Goal: Use online tool/utility: Use online tool/utility

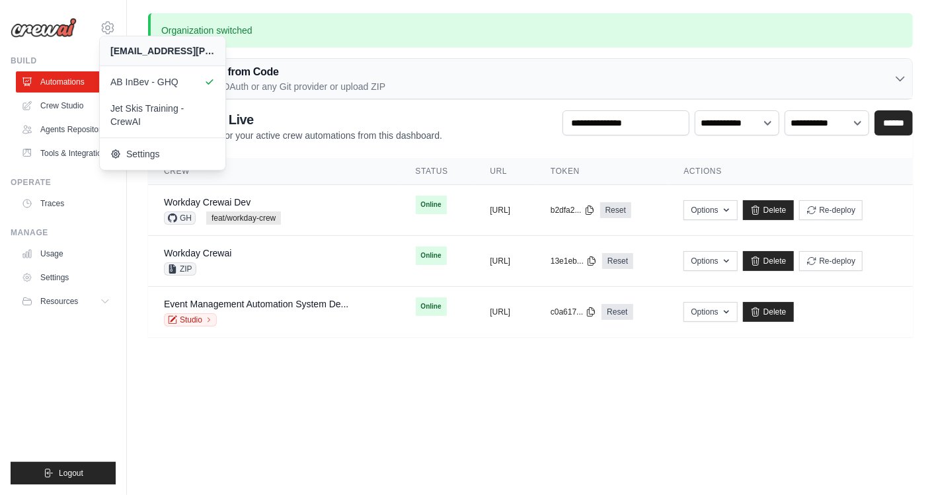
click at [803, 13] on div "Organization switched Deploy from Code GitHub OAuth or any Git provider or uplo…" at bounding box center [530, 175] width 807 height 324
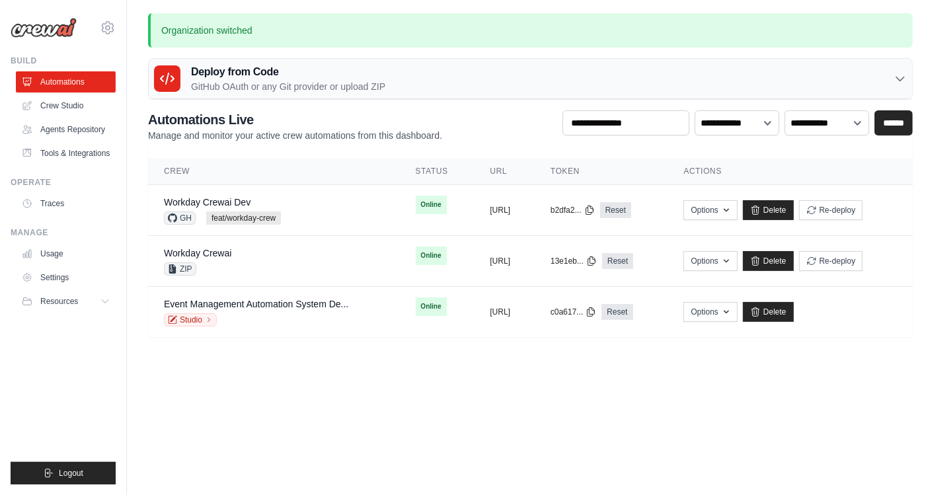
click at [803, 13] on p "Organization switched" at bounding box center [530, 30] width 764 height 34
click at [43, 30] on img at bounding box center [44, 28] width 66 height 20
click at [67, 101] on link "Crew Studio" at bounding box center [67, 105] width 100 height 21
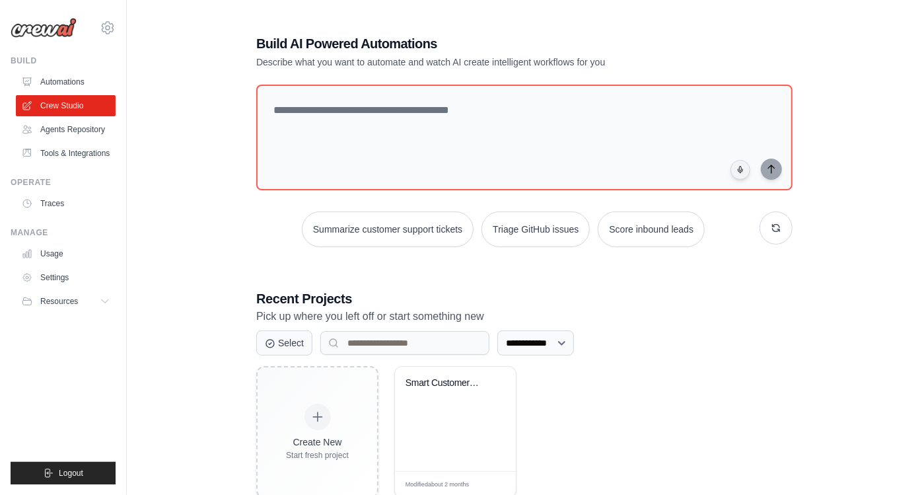
scroll to position [36, 0]
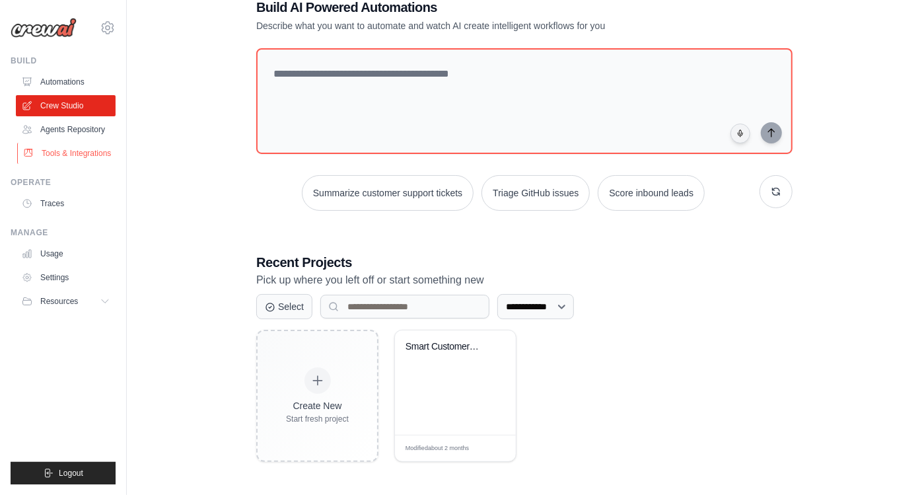
click at [83, 154] on link "Tools & Integrations" at bounding box center [67, 153] width 100 height 21
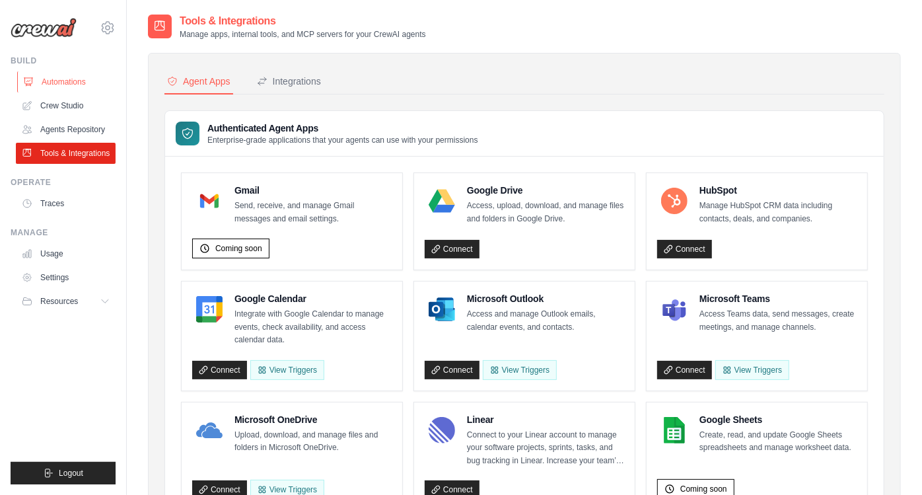
click at [58, 81] on link "Automations" at bounding box center [67, 81] width 100 height 21
click at [65, 106] on link "Crew Studio" at bounding box center [67, 105] width 100 height 21
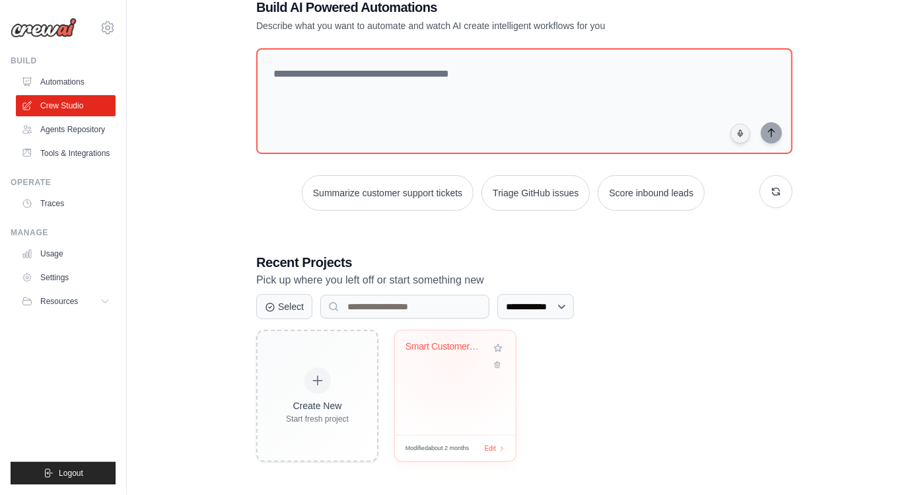
click at [452, 353] on div "Smart Customer Support Analyzer" at bounding box center [446, 349] width 80 height 17
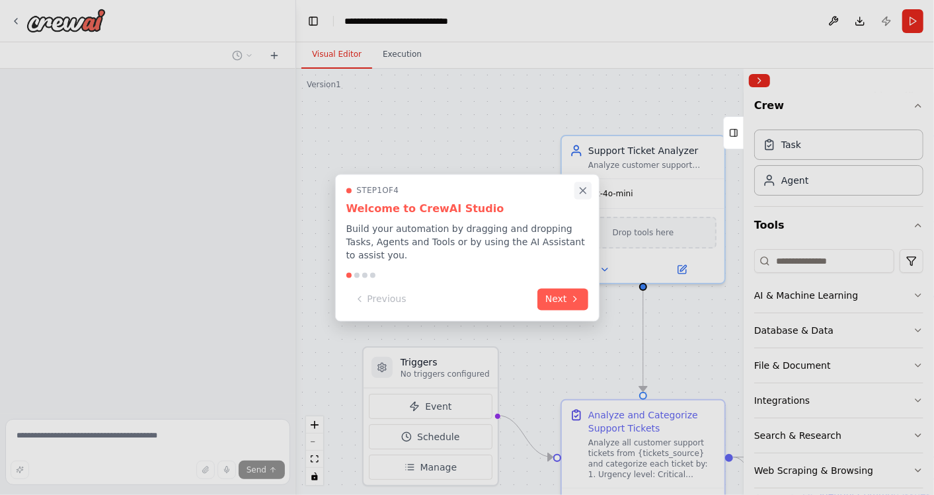
click at [585, 194] on icon "Close walkthrough" at bounding box center [582, 191] width 6 height 6
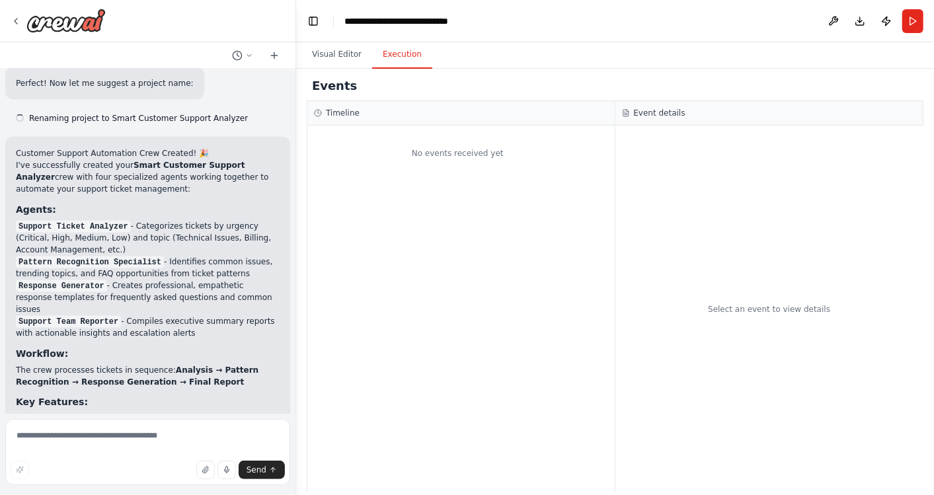
click at [396, 57] on button "Execution" at bounding box center [402, 55] width 60 height 28
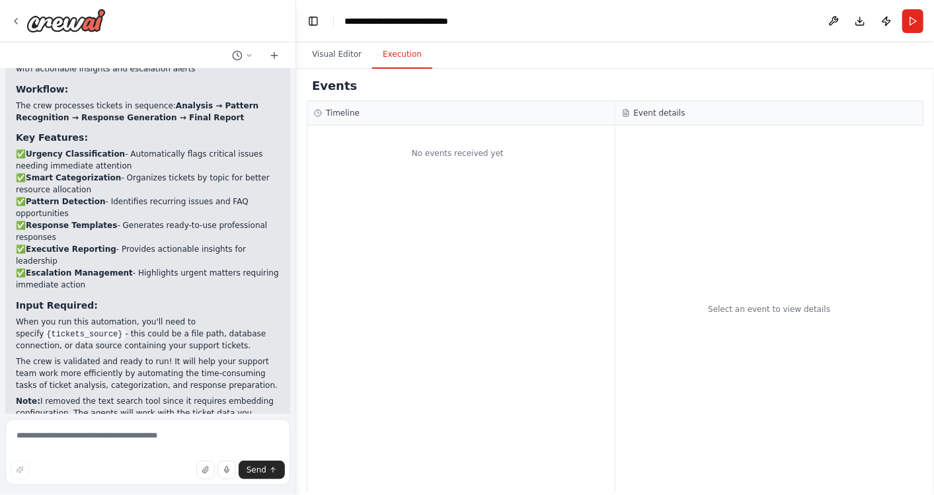
scroll to position [1331, 0]
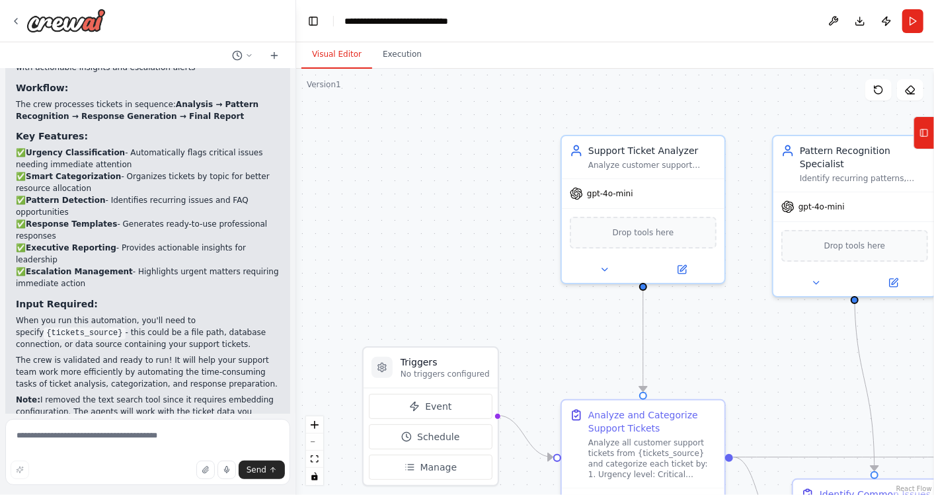
click at [322, 62] on button "Visual Editor" at bounding box center [336, 55] width 71 height 28
click at [320, 20] on button "Toggle Left Sidebar" at bounding box center [313, 21] width 19 height 19
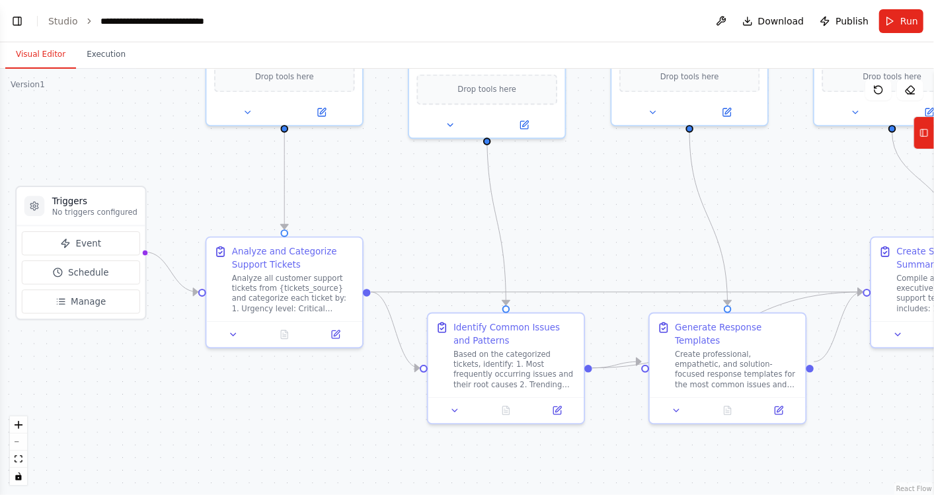
drag, startPoint x: 176, startPoint y: 272, endPoint x: 121, endPoint y: 116, distance: 165.3
click at [121, 116] on div ".deletable-edge-delete-btn { width: 20px; height: 20px; border: 0px solid #ffff…" at bounding box center [467, 282] width 934 height 426
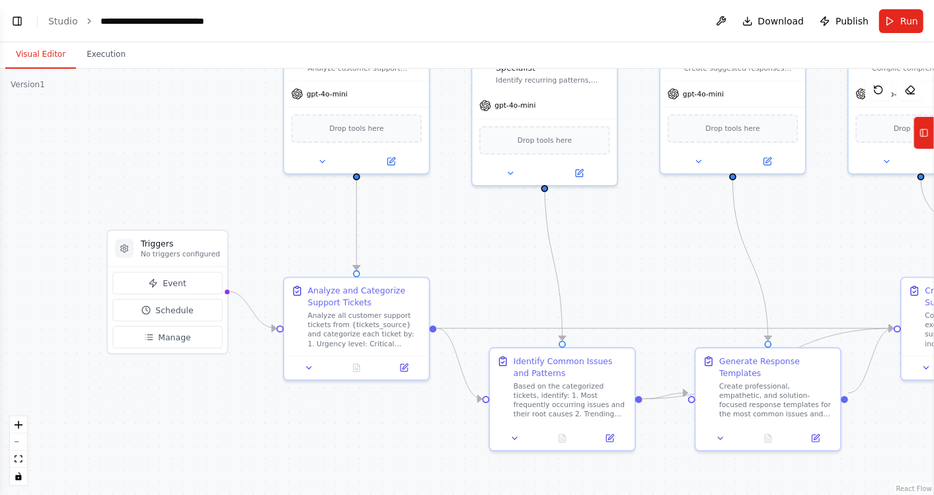
drag, startPoint x: 128, startPoint y: 133, endPoint x: 211, endPoint y: 182, distance: 96.2
click at [211, 182] on div ".deletable-edge-delete-btn { width: 20px; height: 20px; border: 0px solid #ffff…" at bounding box center [467, 282] width 934 height 426
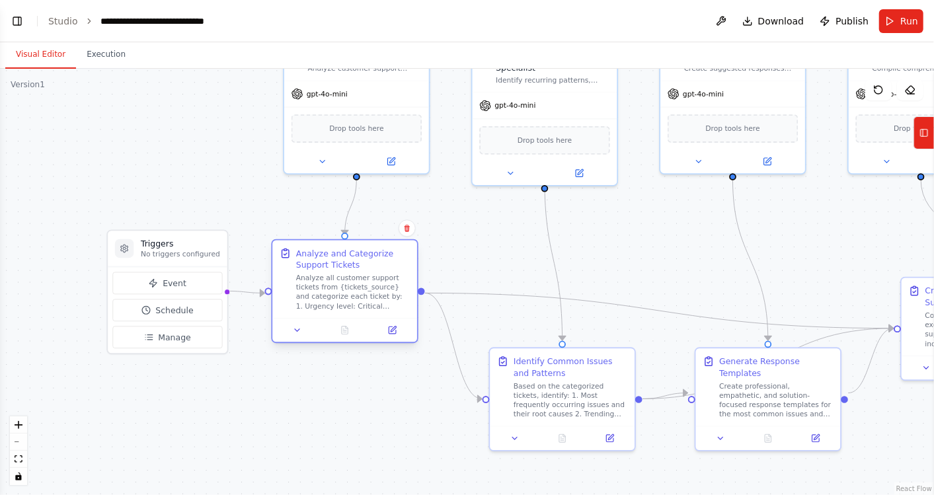
drag, startPoint x: 410, startPoint y: 299, endPoint x: 400, endPoint y: 263, distance: 36.9
click at [400, 263] on div "Analyze and Categorize Support Tickets" at bounding box center [353, 259] width 114 height 24
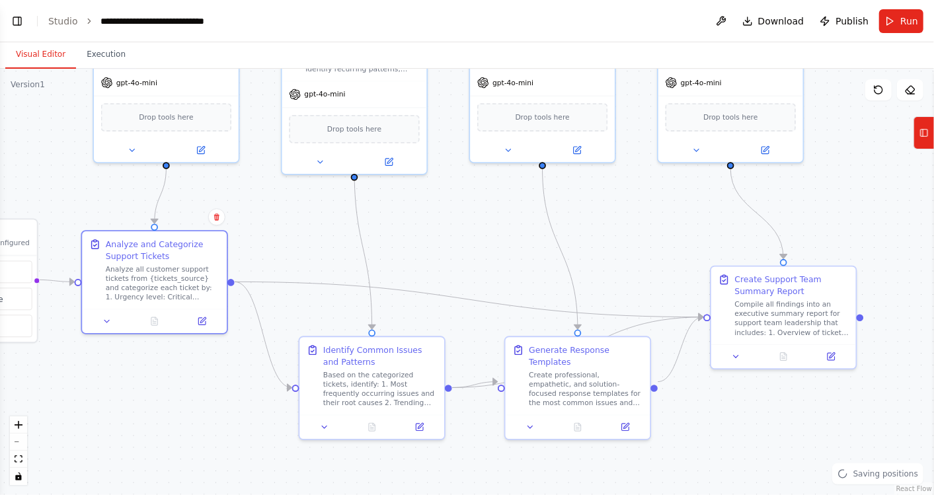
drag, startPoint x: 673, startPoint y: 249, endPoint x: 482, endPoint y: 239, distance: 191.9
click at [482, 239] on div ".deletable-edge-delete-btn { width: 20px; height: 20px; border: 0px solid #ffff…" at bounding box center [467, 282] width 934 height 426
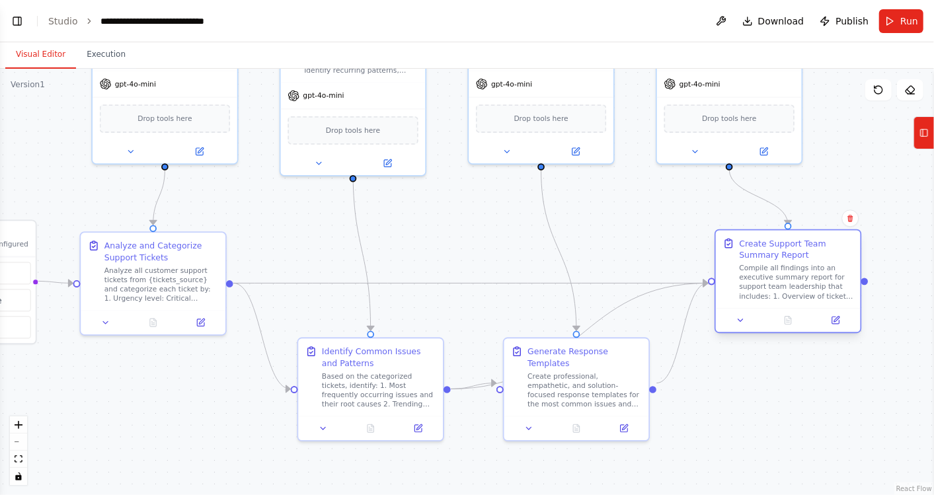
drag, startPoint x: 833, startPoint y: 286, endPoint x: 840, endPoint y: 253, distance: 33.8
click at [840, 253] on div "Create Support Team Summary Report" at bounding box center [796, 249] width 114 height 24
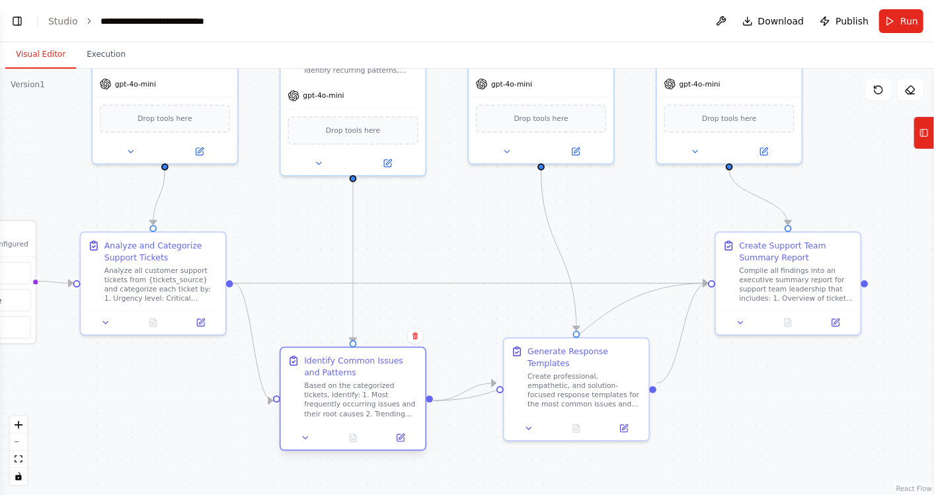
drag, startPoint x: 436, startPoint y: 364, endPoint x: 420, endPoint y: 372, distance: 17.7
click at [420, 372] on div "Identify Common Issues and Patterns Based on the categorized tickets, identify:…" at bounding box center [353, 386] width 145 height 77
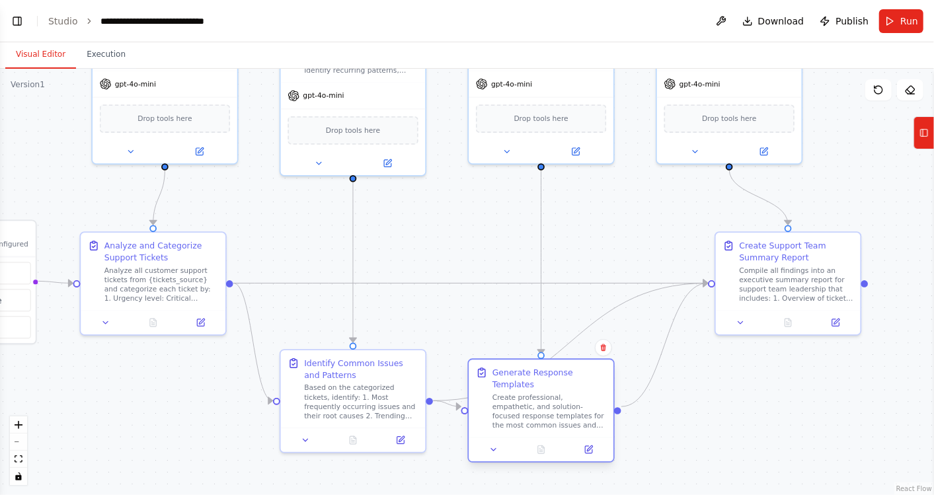
drag, startPoint x: 631, startPoint y: 359, endPoint x: 597, endPoint y: 381, distance: 40.1
click at [597, 392] on div "Create professional, empathetic, and solution-focused response templates for th…" at bounding box center [549, 411] width 114 height 38
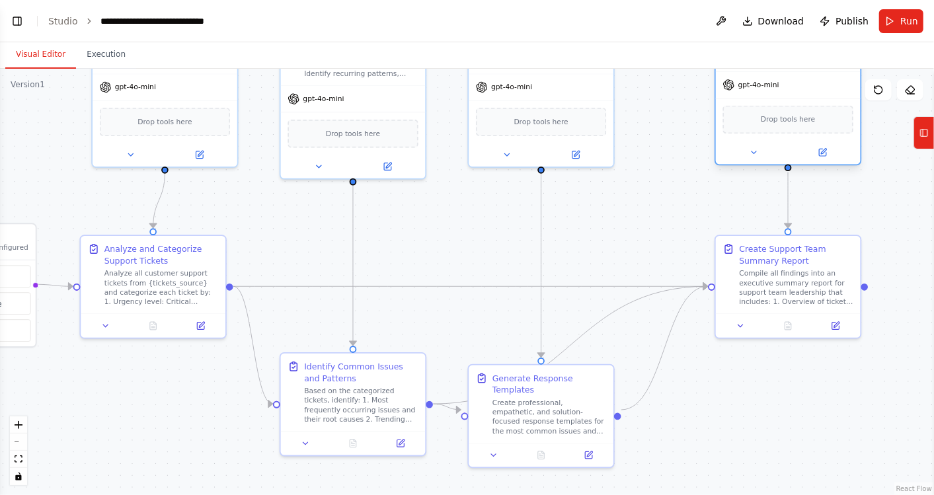
drag, startPoint x: 792, startPoint y: 91, endPoint x: 848, endPoint y: 96, distance: 57.0
click at [848, 96] on div "gpt-4o-mini" at bounding box center [788, 85] width 145 height 26
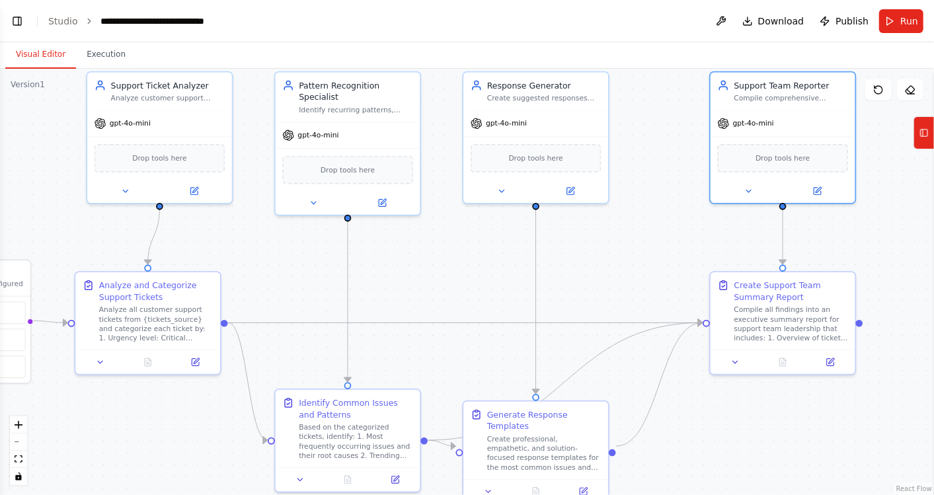
drag, startPoint x: 294, startPoint y: 225, endPoint x: 289, endPoint y: 261, distance: 36.7
click at [289, 261] on div ".deletable-edge-delete-btn { width: 20px; height: 20px; border: 0px solid #ffff…" at bounding box center [467, 282] width 934 height 426
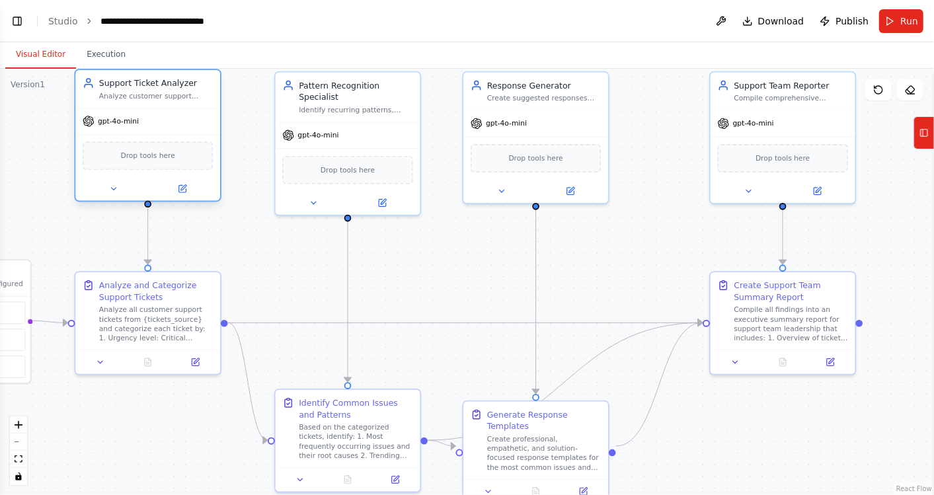
drag, startPoint x: 219, startPoint y: 121, endPoint x: 202, endPoint y: 120, distance: 17.2
click at [202, 120] on div "gpt-4o-mini" at bounding box center [147, 121] width 145 height 26
click at [283, 263] on div ".deletable-edge-delete-btn { width: 20px; height: 20px; border: 0px solid #ffff…" at bounding box center [467, 282] width 934 height 426
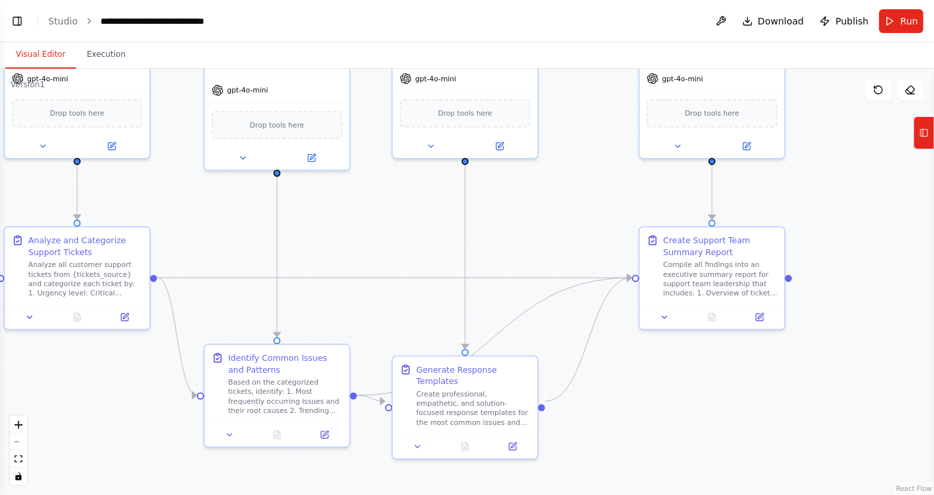
drag, startPoint x: 470, startPoint y: 258, endPoint x: 400, endPoint y: 213, distance: 83.8
click at [400, 213] on div ".deletable-edge-delete-btn { width: 20px; height: 20px; border: 0px solid #ffff…" at bounding box center [467, 282] width 934 height 426
click at [528, 357] on div "Generate Response Templates Create professional, empathetic, and solution-focus…" at bounding box center [464, 392] width 145 height 77
drag, startPoint x: 520, startPoint y: 311, endPoint x: 507, endPoint y: 292, distance: 22.4
click at [507, 292] on div ".deletable-edge-delete-btn { width: 20px; height: 20px; border: 0px solid #ffff…" at bounding box center [467, 282] width 934 height 426
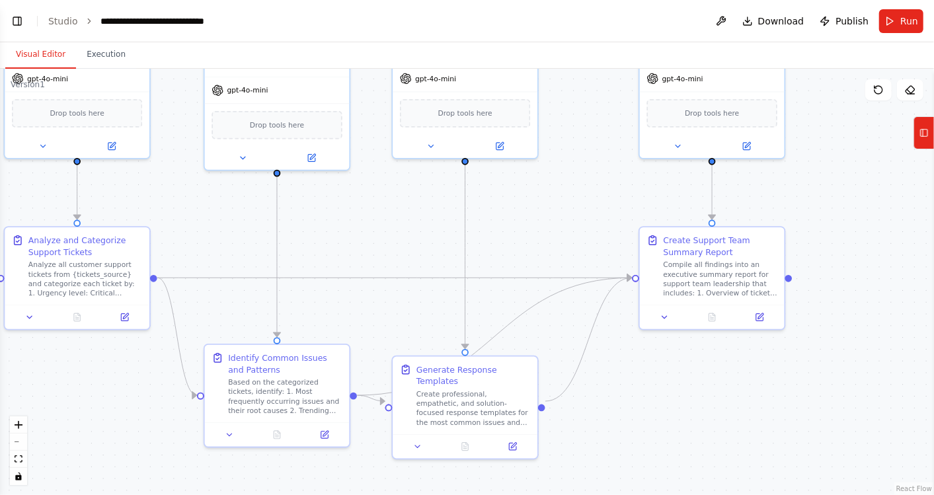
click at [354, 226] on div ".deletable-edge-delete-btn { width: 20px; height: 20px; border: 0px solid #ffff…" at bounding box center [467, 282] width 934 height 426
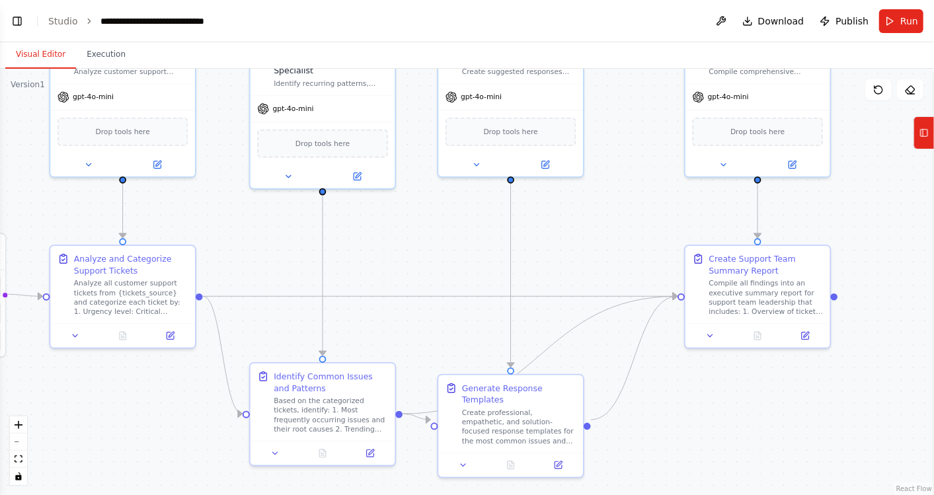
drag, startPoint x: 353, startPoint y: 220, endPoint x: 398, endPoint y: 239, distance: 48.6
click at [398, 239] on div ".deletable-edge-delete-btn { width: 20px; height: 20px; border: 0px solid #ffff…" at bounding box center [467, 282] width 934 height 426
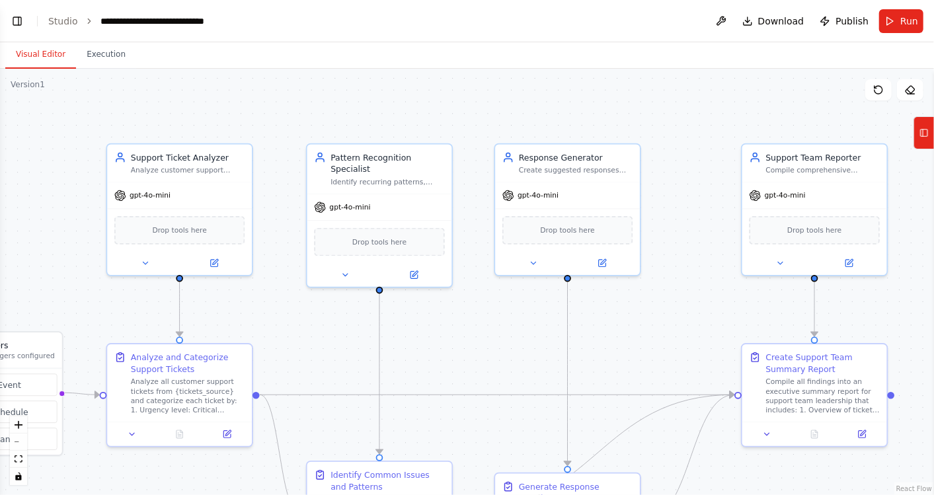
drag, startPoint x: 398, startPoint y: 239, endPoint x: 455, endPoint y: 337, distance: 113.7
click at [455, 337] on div ".deletable-edge-delete-btn { width: 20px; height: 20px; border: 0px solid #ffff…" at bounding box center [467, 282] width 934 height 426
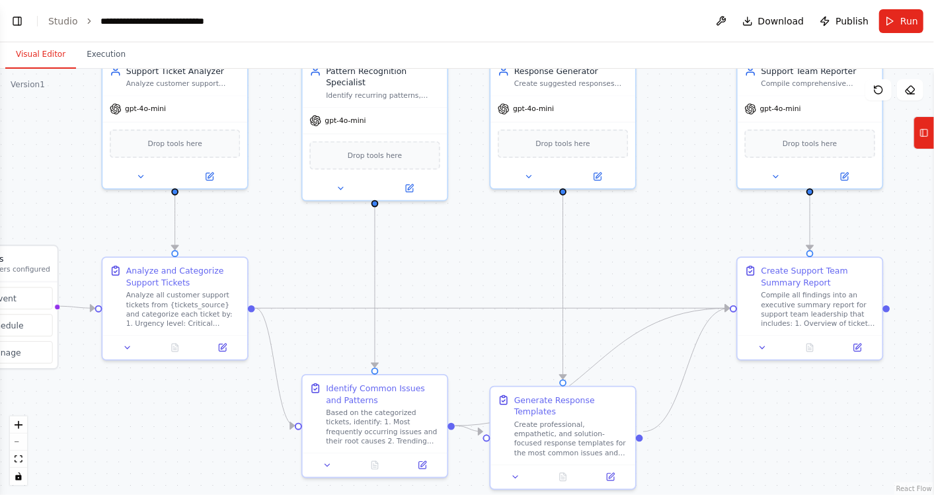
drag, startPoint x: 274, startPoint y: 355, endPoint x: 270, endPoint y: 268, distance: 86.7
click at [270, 268] on div ".deletable-edge-delete-btn { width: 20px; height: 20px; border: 0px solid #ffff…" at bounding box center [467, 282] width 934 height 426
click at [141, 115] on div "gpt-4o-mini" at bounding box center [174, 107] width 145 height 26
click at [210, 176] on icon at bounding box center [209, 174] width 9 height 9
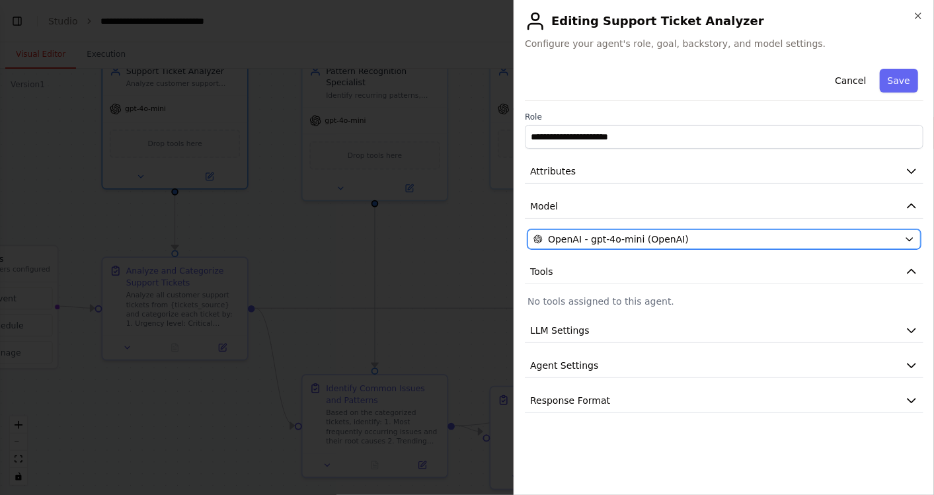
click at [868, 245] on button "OpenAI - gpt-4o-mini (OpenAI)" at bounding box center [723, 239] width 393 height 20
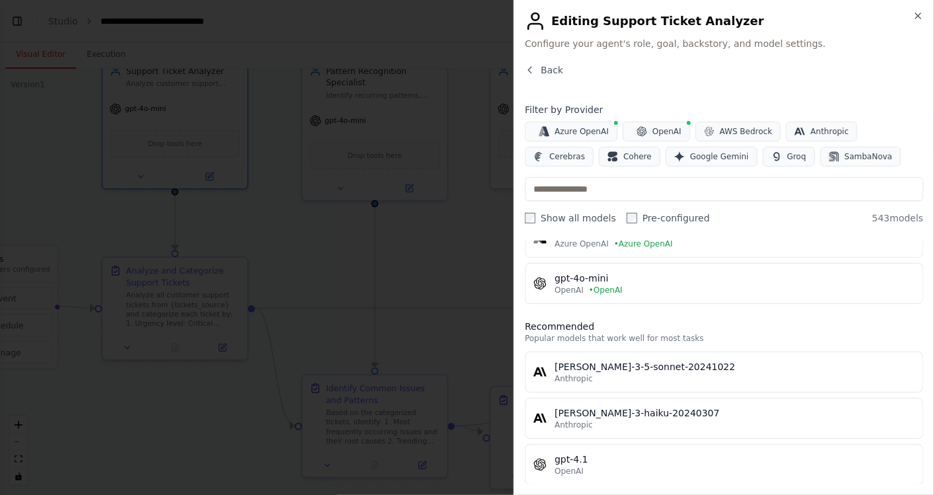
scroll to position [0, 0]
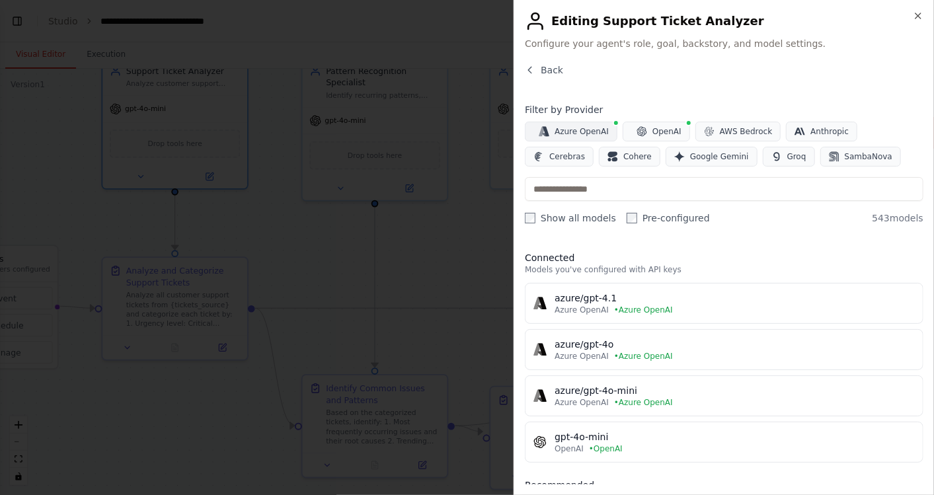
click at [581, 137] on button "Azure OpenAI" at bounding box center [571, 132] width 93 height 20
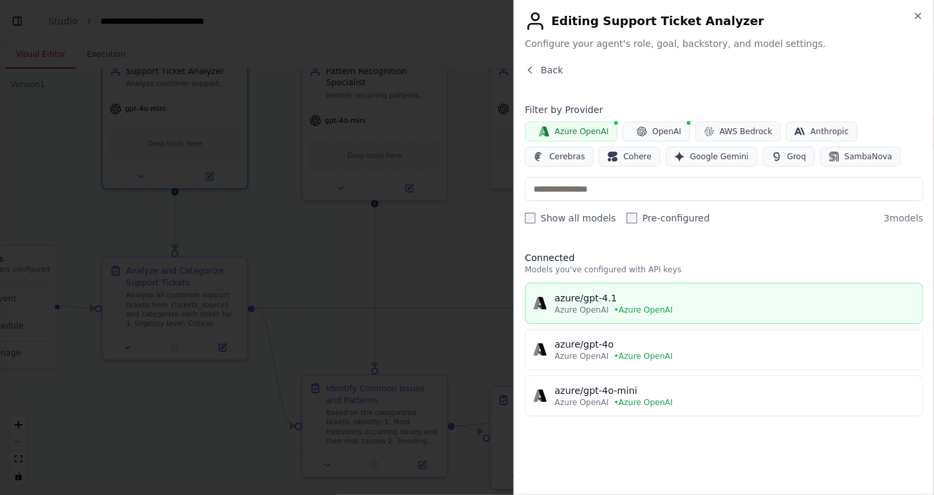
click at [726, 313] on div "Azure OpenAI • Azure OpenAI" at bounding box center [734, 310] width 360 height 11
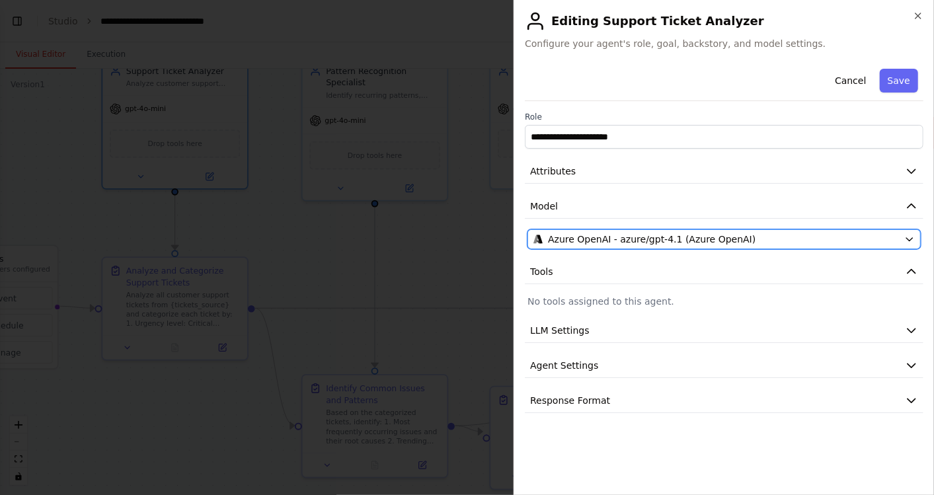
click at [678, 241] on span "Azure OpenAI - azure/gpt-4.1 (Azure OpenAI)" at bounding box center [651, 239] width 207 height 13
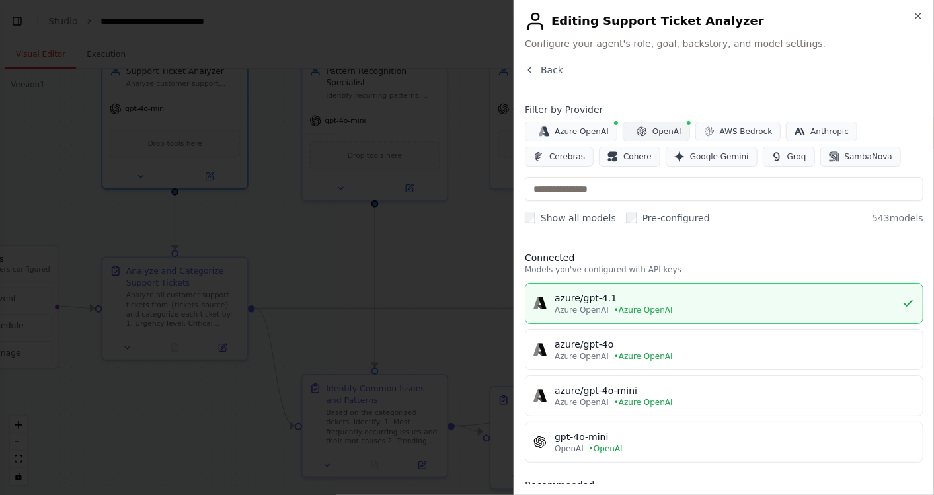
click at [662, 129] on span "OpenAI" at bounding box center [666, 131] width 29 height 11
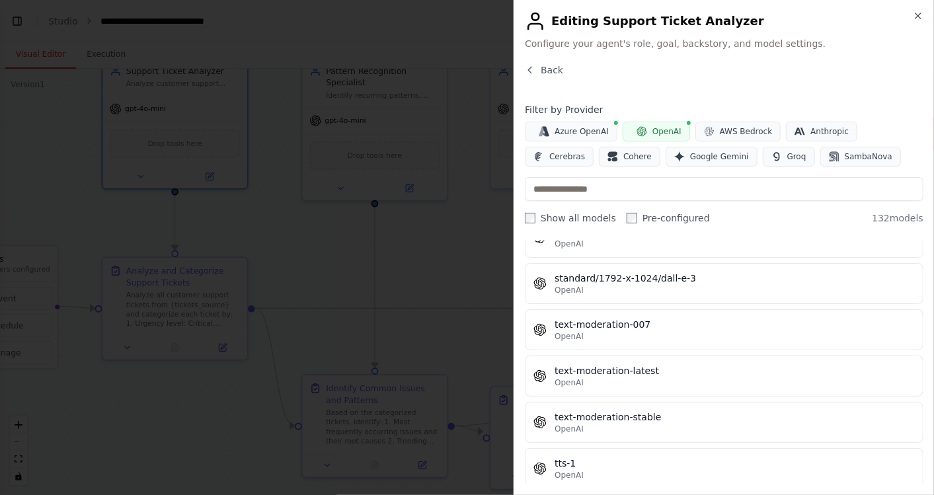
scroll to position [5945, 0]
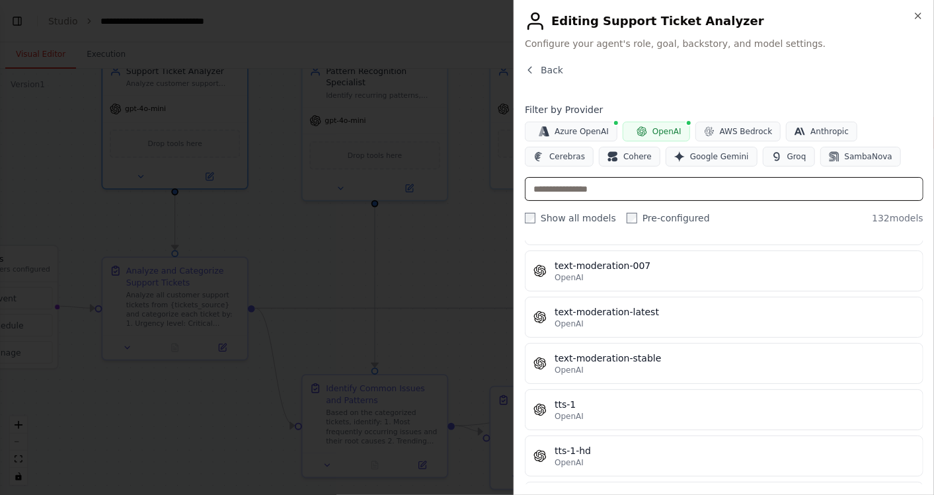
click at [627, 194] on input "text" at bounding box center [724, 189] width 398 height 24
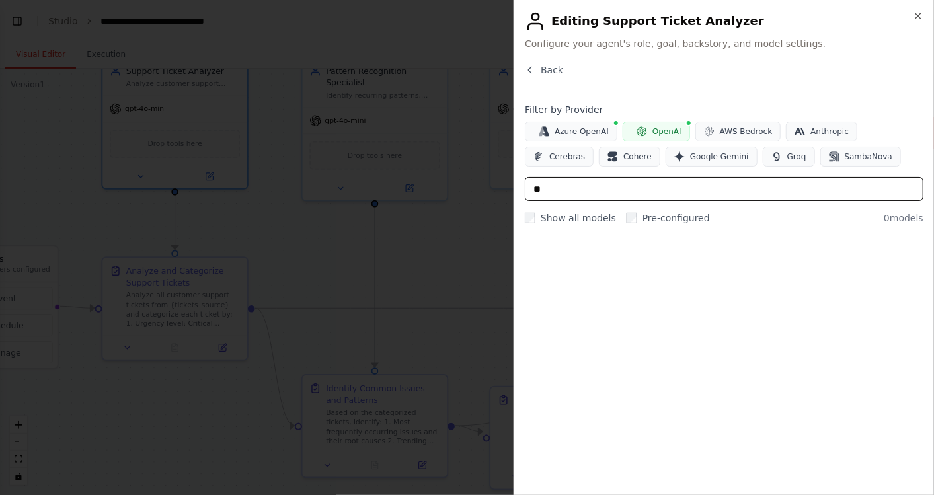
type input "*"
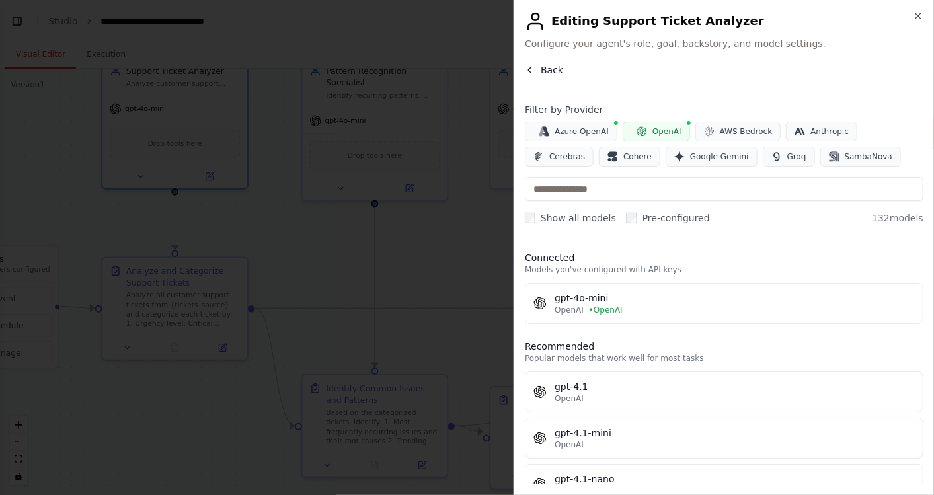
click at [538, 70] on button "Back" at bounding box center [544, 69] width 38 height 13
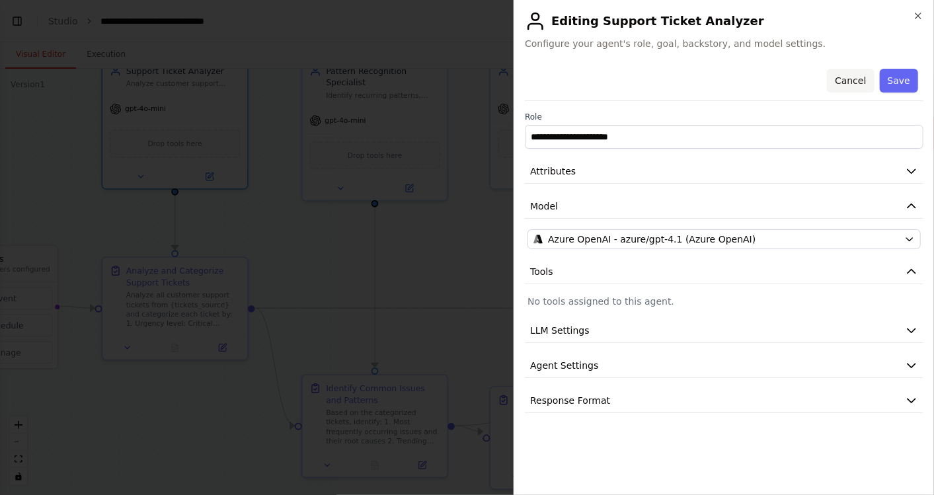
click at [852, 79] on button "Cancel" at bounding box center [850, 81] width 47 height 24
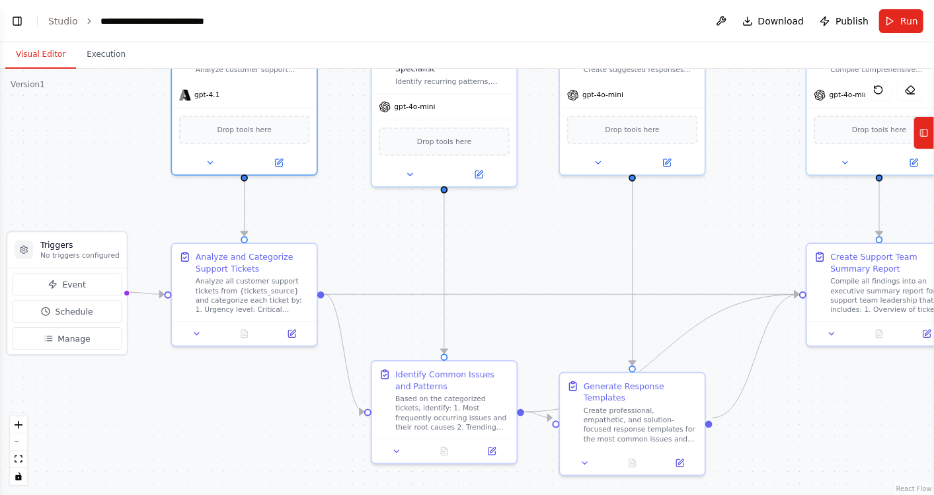
drag, startPoint x: 479, startPoint y: 252, endPoint x: 548, endPoint y: 237, distance: 71.0
click at [548, 237] on div ".deletable-edge-delete-btn { width: 20px; height: 20px; border: 0px solid #ffff…" at bounding box center [467, 282] width 934 height 426
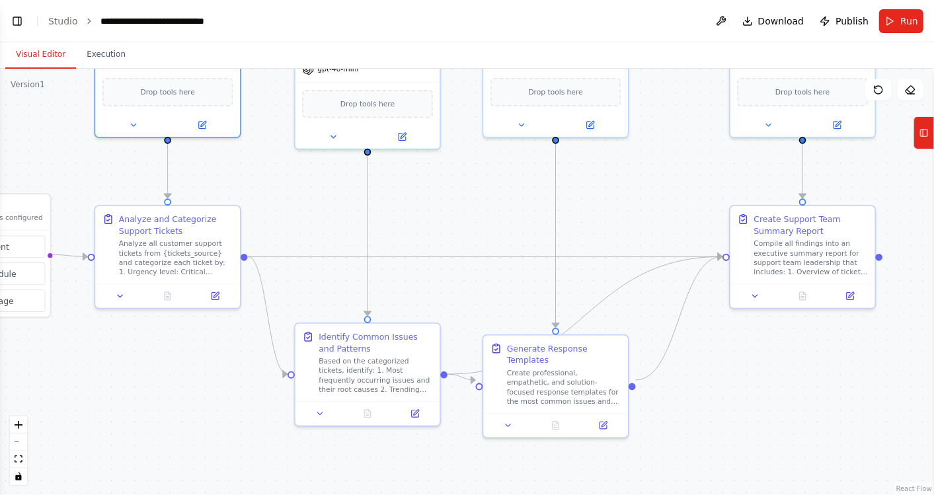
drag, startPoint x: 420, startPoint y: 230, endPoint x: 343, endPoint y: 194, distance: 85.1
click at [343, 194] on div ".deletable-edge-delete-btn { width: 20px; height: 20px; border: 0px solid #ffff…" at bounding box center [467, 282] width 934 height 426
click at [117, 292] on icon at bounding box center [120, 293] width 9 height 9
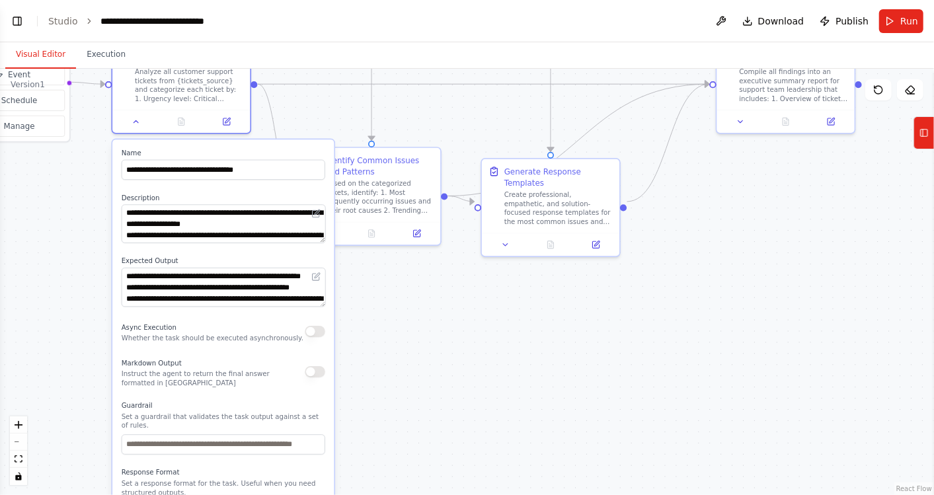
drag, startPoint x: 81, startPoint y: 404, endPoint x: 94, endPoint y: 234, distance: 170.3
click at [94, 234] on div ".deletable-edge-delete-btn { width: 20px; height: 20px; border: 0px solid #ffff…" at bounding box center [467, 282] width 934 height 426
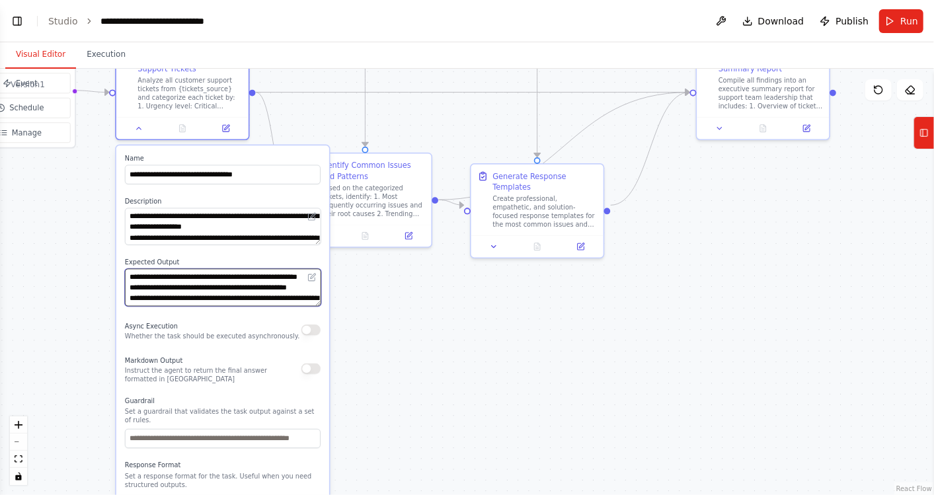
click at [209, 293] on textarea "**********" at bounding box center [223, 287] width 196 height 37
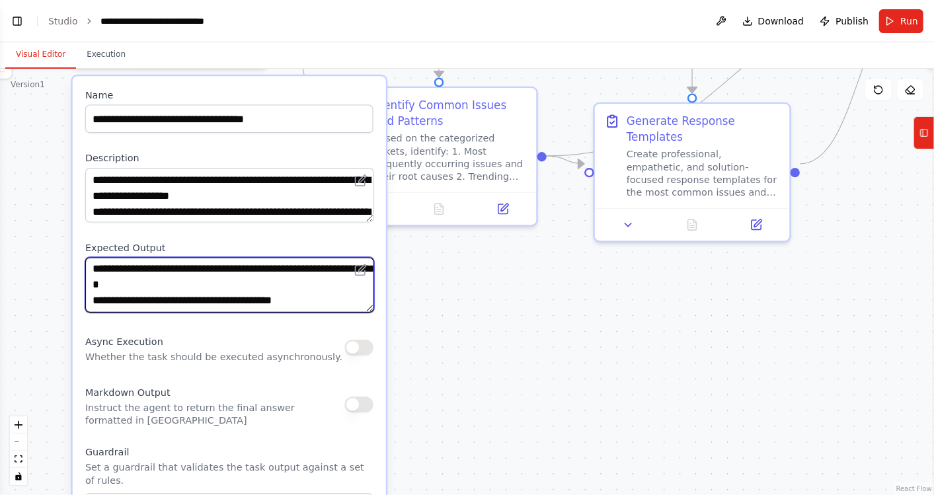
scroll to position [79, 0]
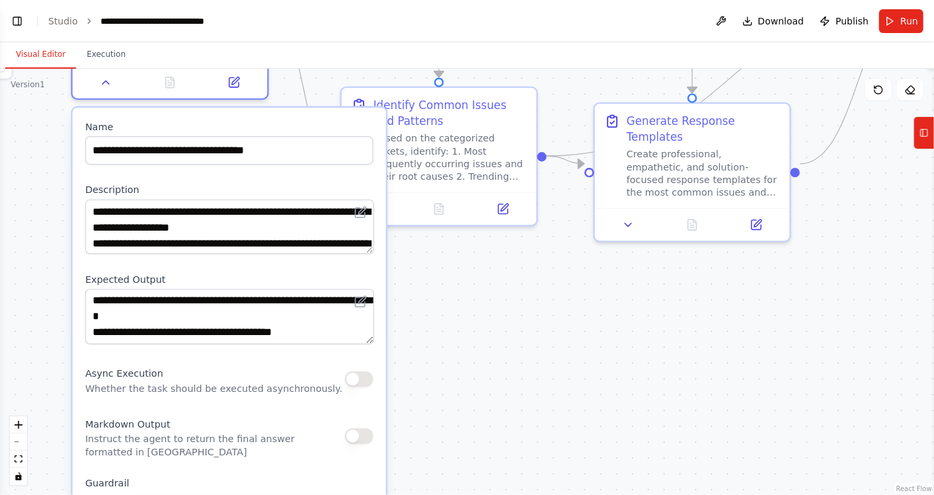
drag, startPoint x: 375, startPoint y: 309, endPoint x: 363, endPoint y: 354, distance: 46.5
click at [363, 354] on div "**********" at bounding box center [229, 413] width 313 height 611
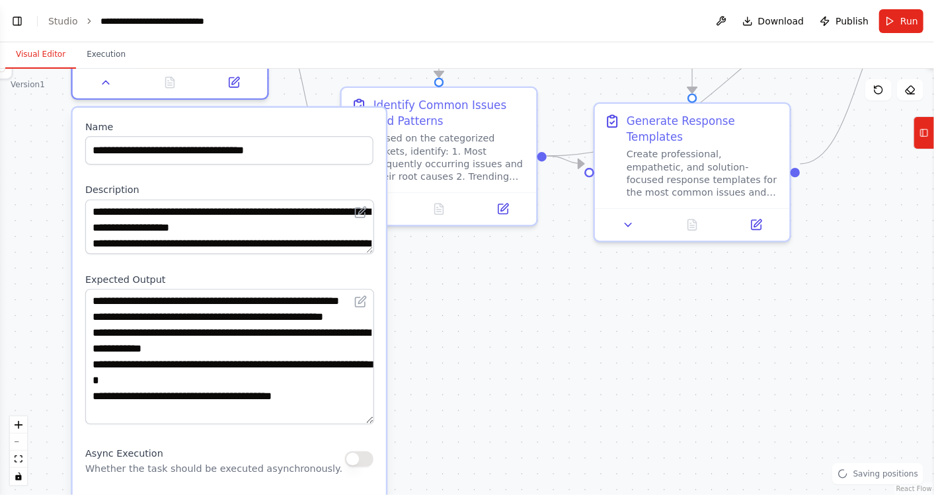
scroll to position [9, 0]
drag, startPoint x: 366, startPoint y: 336, endPoint x: 372, endPoint y: 420, distance: 84.8
click at [372, 420] on textarea "**********" at bounding box center [229, 356] width 289 height 135
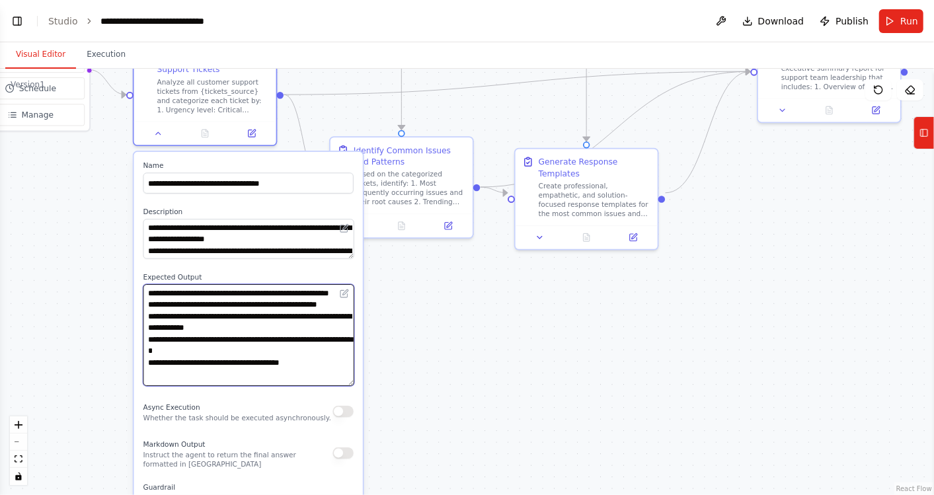
click at [259, 329] on textarea "**********" at bounding box center [248, 336] width 211 height 102
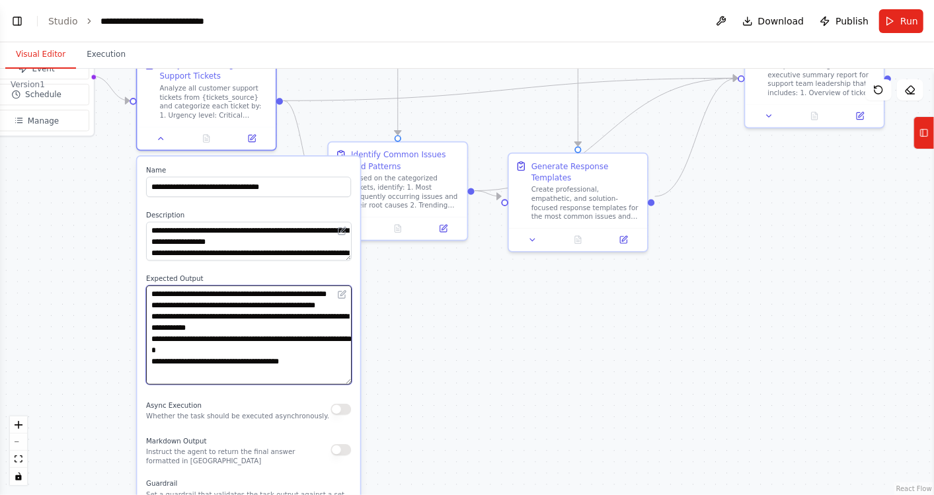
click at [259, 329] on textarea "**********" at bounding box center [248, 334] width 205 height 99
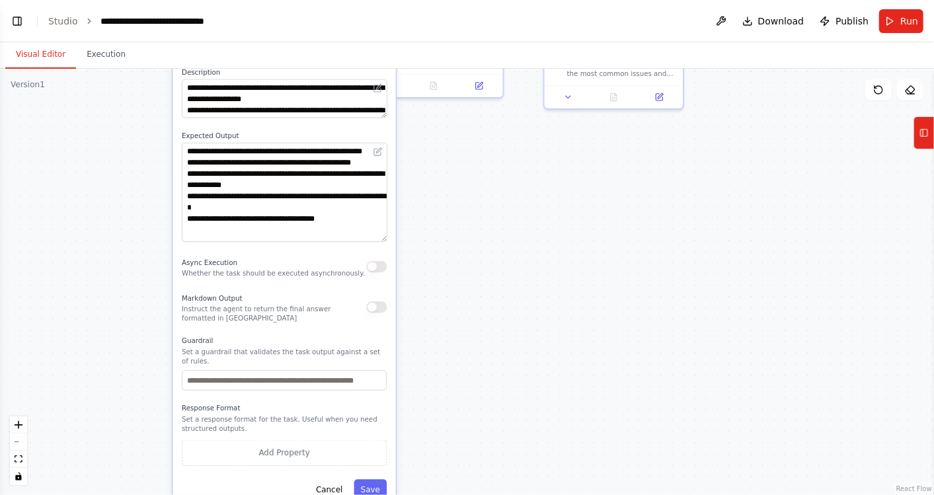
drag, startPoint x: 434, startPoint y: 412, endPoint x: 477, endPoint y: 287, distance: 132.7
click at [477, 287] on div ".deletable-edge-delete-btn { width: 20px; height: 20px; border: 0px solid #ffff…" at bounding box center [467, 282] width 934 height 426
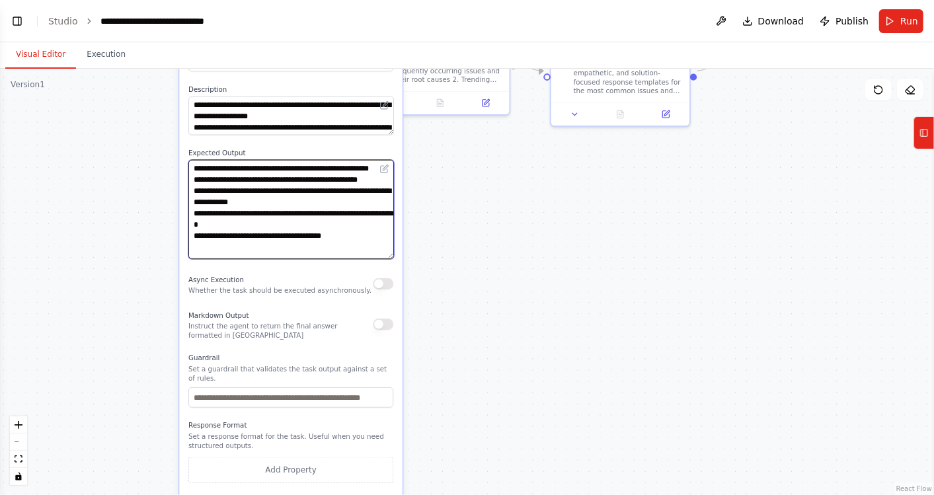
scroll to position [0, 0]
click at [478, 182] on div ".deletable-edge-delete-btn { width: 20px; height: 20px; border: 0px solid #ffff…" at bounding box center [467, 282] width 934 height 426
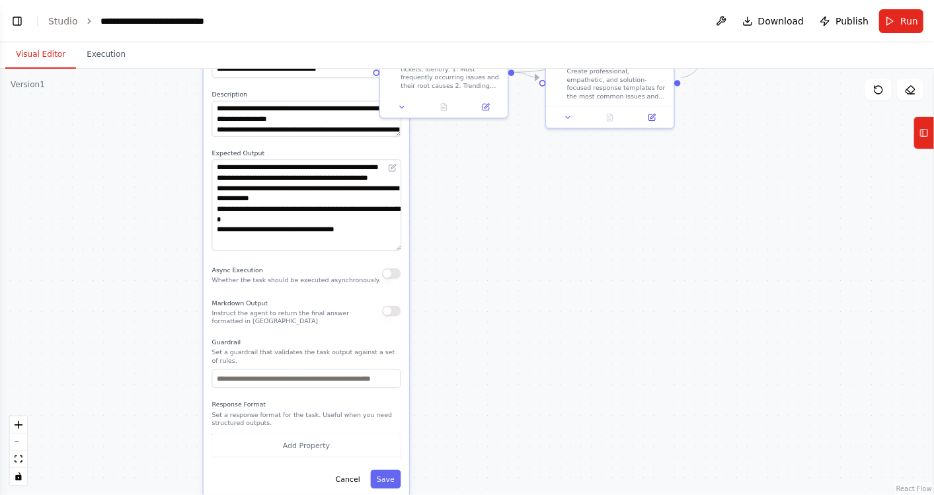
click at [345, 459] on div "**********" at bounding box center [306, 269] width 205 height 456
click at [346, 472] on button "Cancel" at bounding box center [347, 479] width 37 height 19
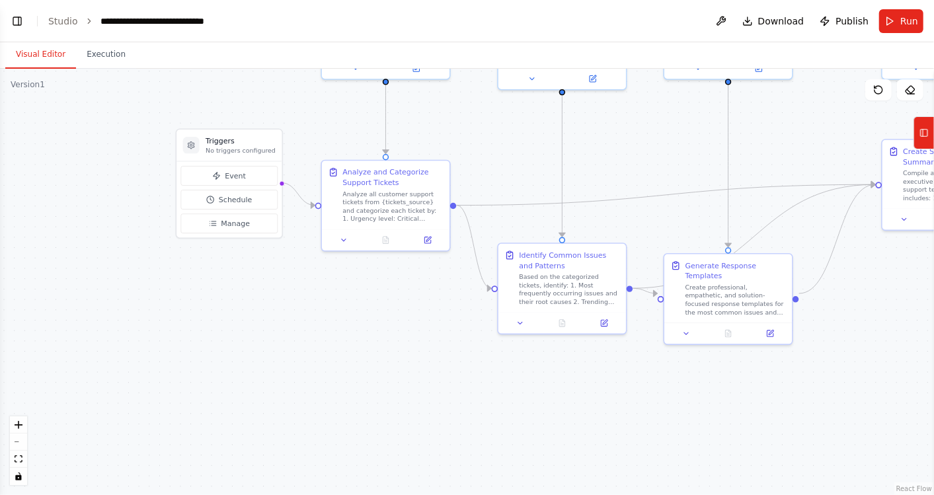
drag, startPoint x: 662, startPoint y: 235, endPoint x: 780, endPoint y: 451, distance: 246.3
click at [780, 451] on div ".deletable-edge-delete-btn { width: 20px; height: 20px; border: 0px solid #ffff…" at bounding box center [467, 282] width 934 height 426
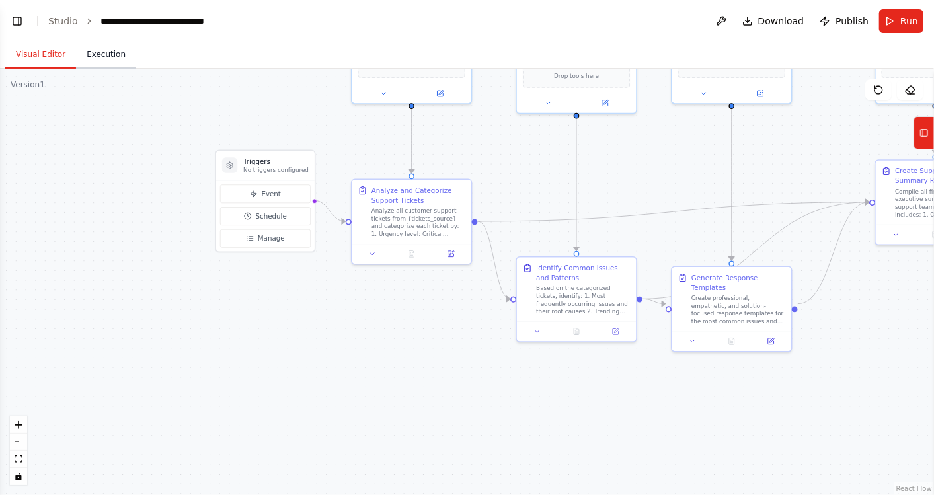
click at [102, 58] on button "Execution" at bounding box center [106, 55] width 60 height 28
click at [28, 62] on button "Visual Editor" at bounding box center [40, 55] width 71 height 28
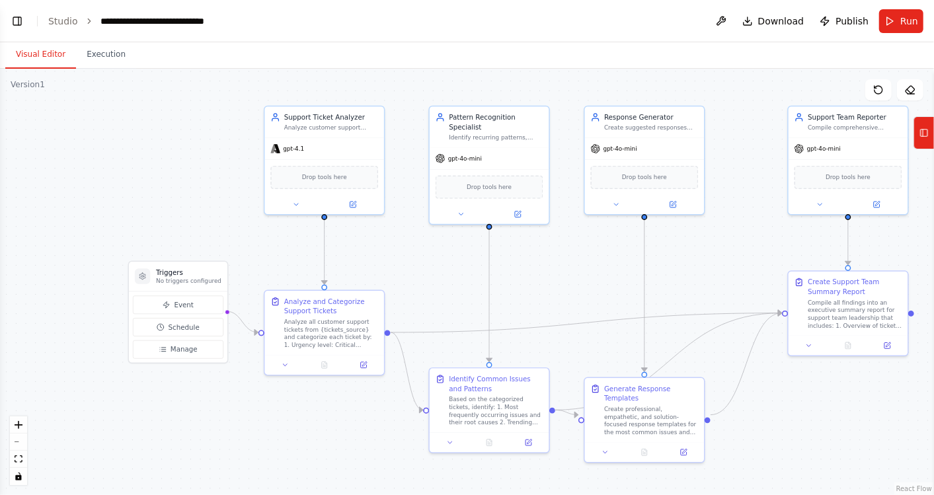
drag, startPoint x: 511, startPoint y: 196, endPoint x: 424, endPoint y: 307, distance: 141.2
click at [424, 307] on div ".deletable-edge-delete-btn { width: 20px; height: 20px; border: 0px solid #ffff…" at bounding box center [467, 282] width 934 height 426
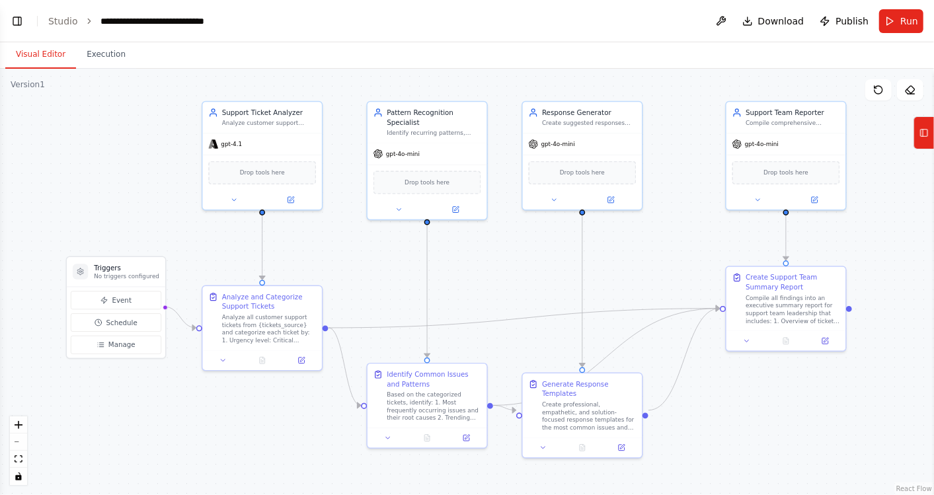
drag, startPoint x: 569, startPoint y: 283, endPoint x: 492, endPoint y: 274, distance: 77.1
click at [492, 274] on div ".deletable-edge-delete-btn { width: 20px; height: 20px; border: 0px solid #ffff…" at bounding box center [467, 282] width 934 height 426
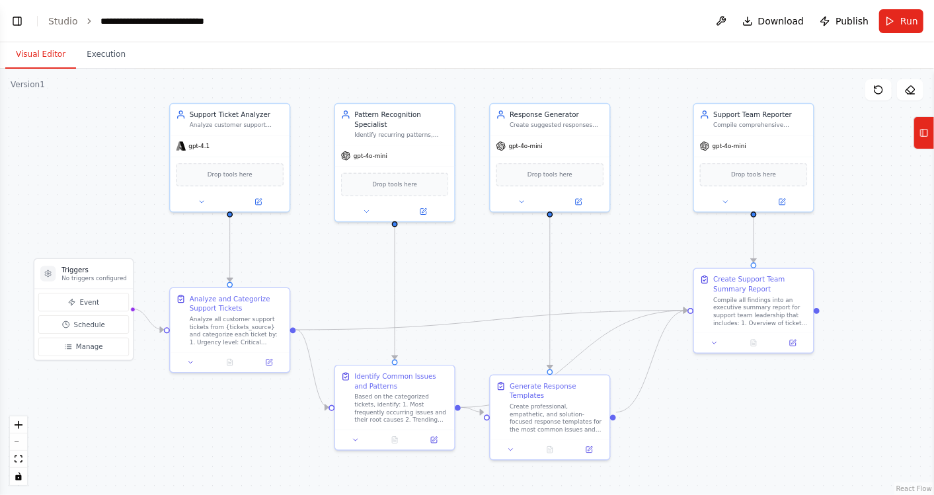
click at [666, 268] on div ".deletable-edge-delete-btn { width: 20px; height: 20px; border: 0px solid #ffff…" at bounding box center [467, 282] width 934 height 426
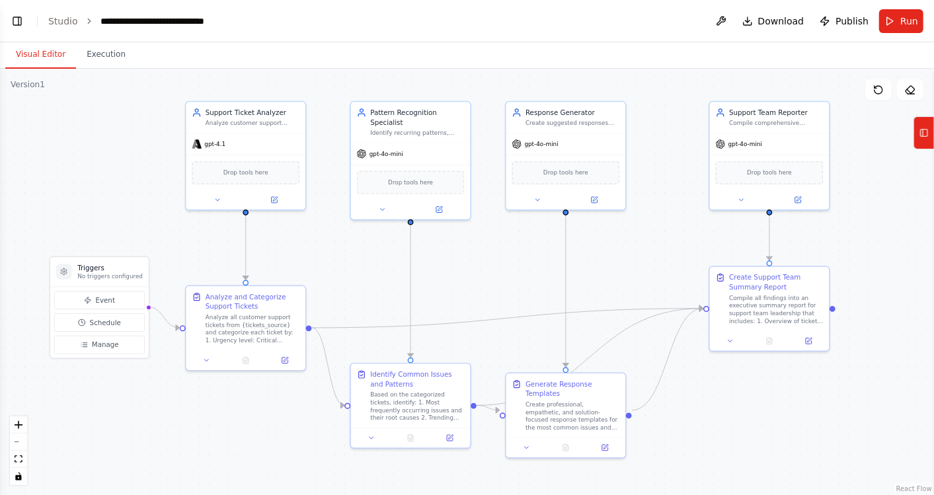
click at [878, 102] on div ".deletable-edge-delete-btn { width: 20px; height: 20px; border: 0px solid #ffff…" at bounding box center [467, 282] width 934 height 426
click at [878, 98] on button at bounding box center [878, 89] width 26 height 21
click at [877, 93] on icon at bounding box center [878, 90] width 11 height 11
click at [449, 147] on div "gpt-4o-mini" at bounding box center [410, 151] width 119 height 21
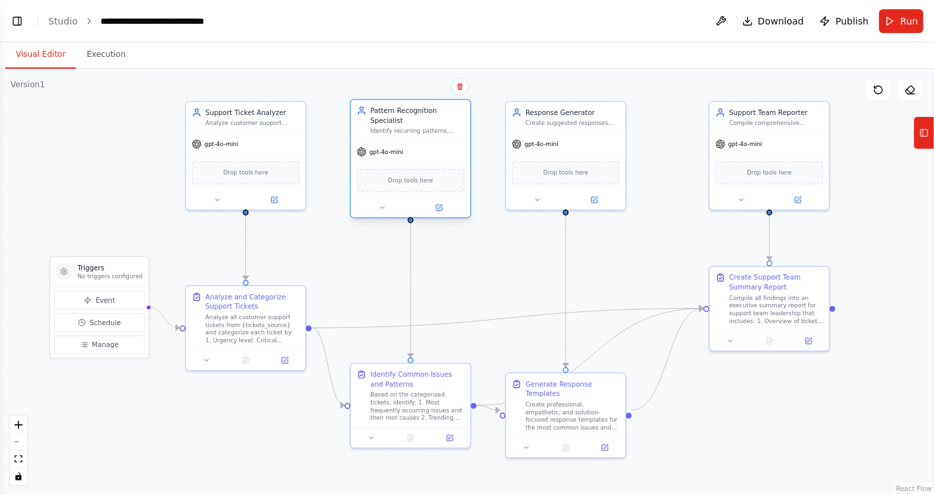
click at [449, 147] on div "gpt-4o-mini" at bounding box center [410, 151] width 119 height 21
click at [374, 202] on button at bounding box center [382, 208] width 55 height 12
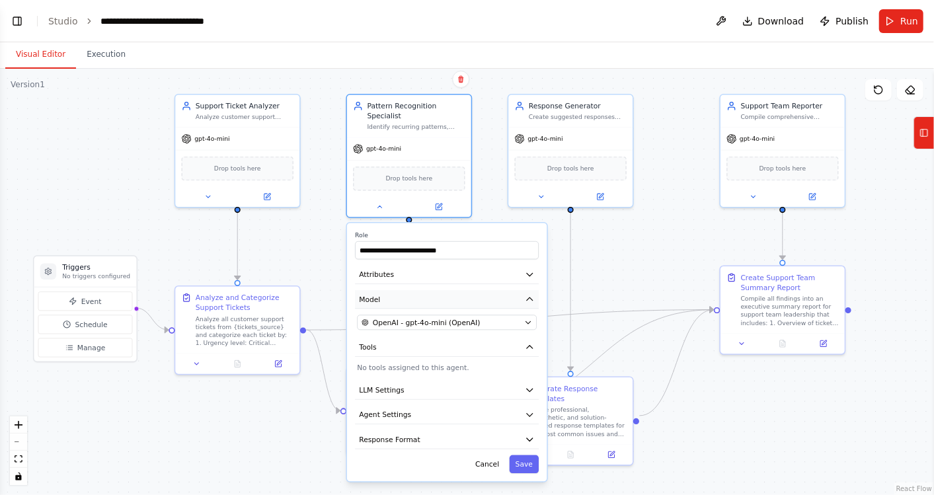
click at [531, 294] on icon "button" at bounding box center [530, 299] width 10 height 10
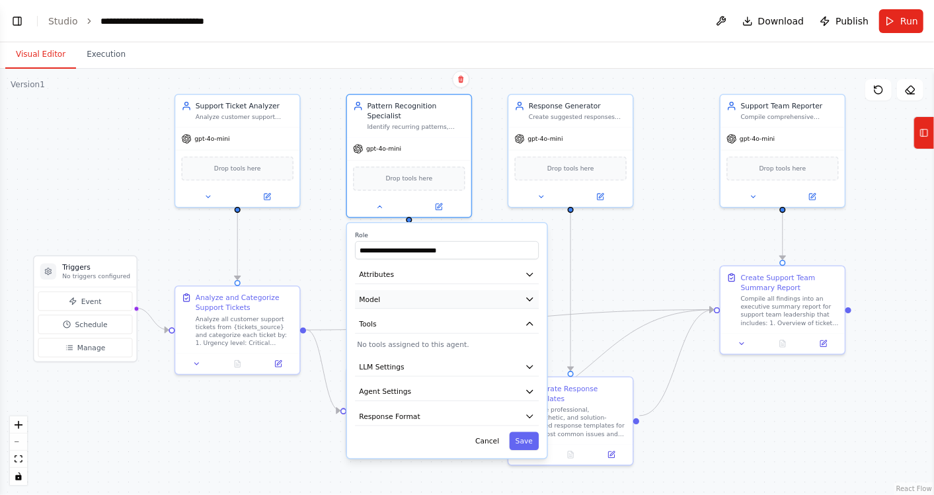
click at [531, 294] on icon "button" at bounding box center [530, 299] width 10 height 10
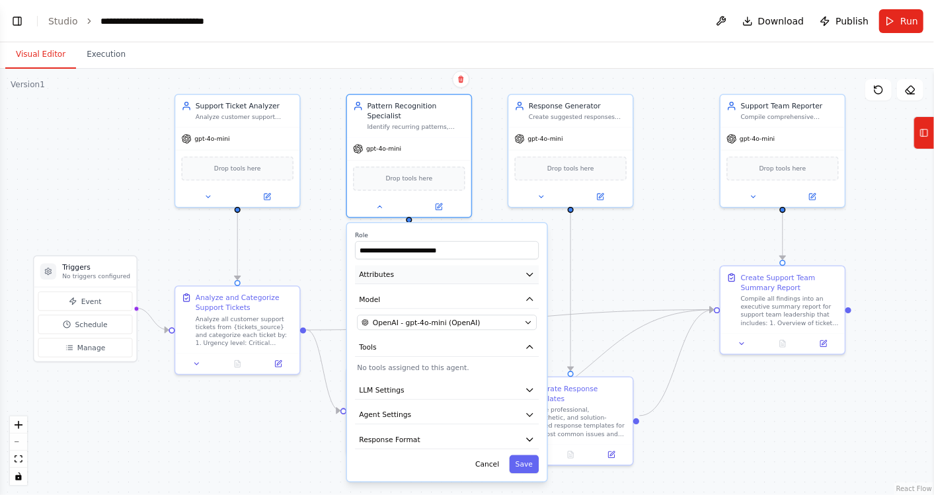
click at [533, 270] on icon "button" at bounding box center [530, 275] width 10 height 10
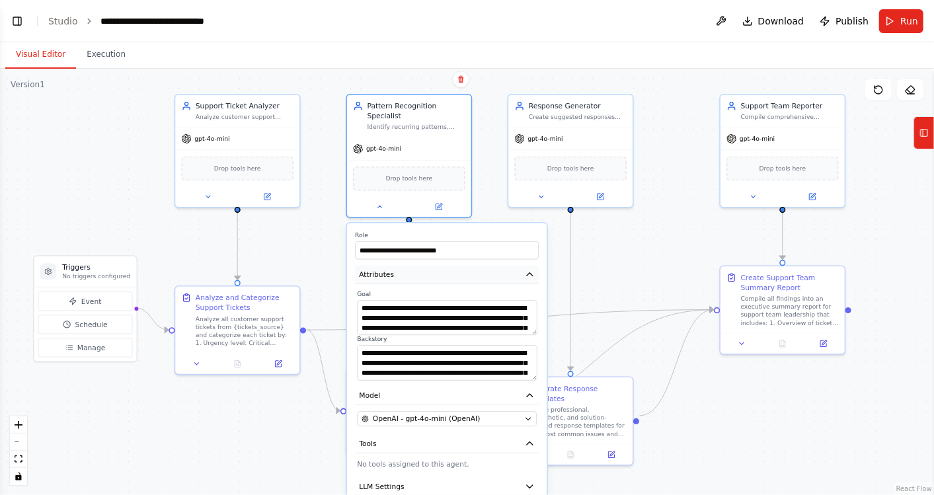
click at [533, 270] on icon "button" at bounding box center [530, 275] width 10 height 10
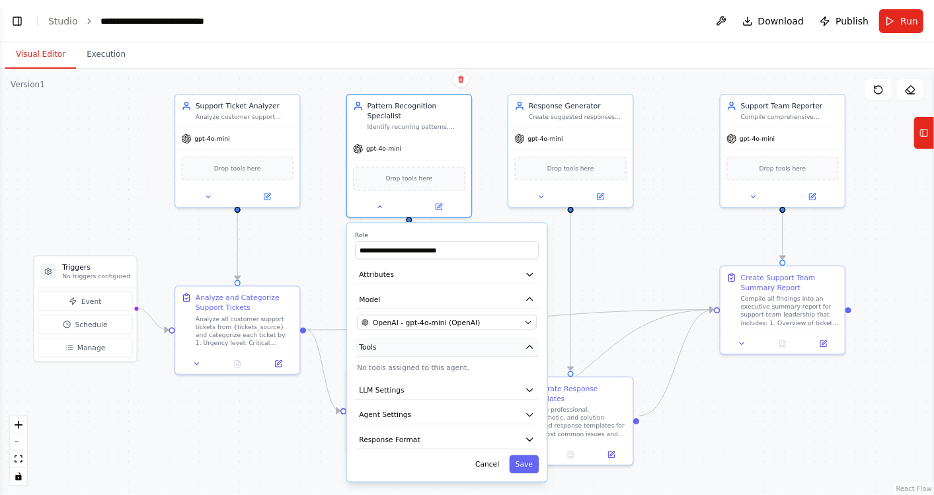
click at [529, 342] on icon "button" at bounding box center [530, 347] width 10 height 10
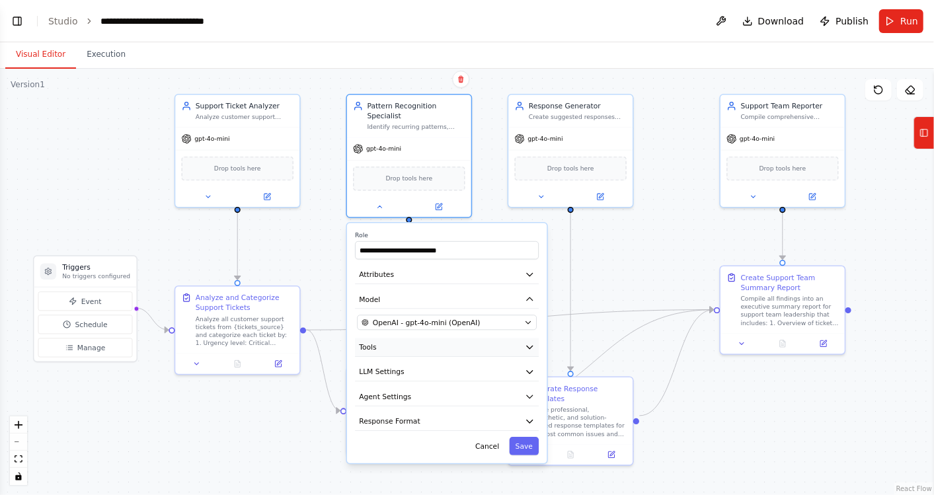
click at [529, 342] on icon "button" at bounding box center [530, 347] width 10 height 10
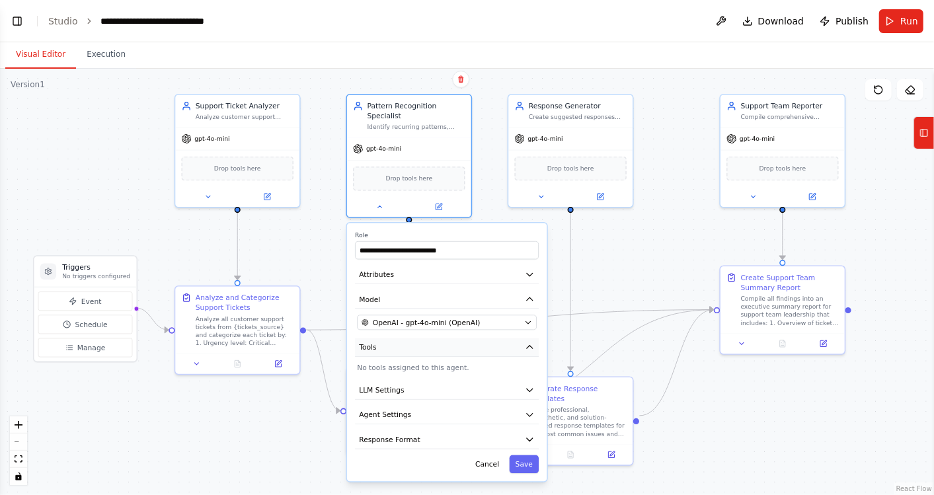
click at [529, 342] on icon "button" at bounding box center [530, 347] width 10 height 10
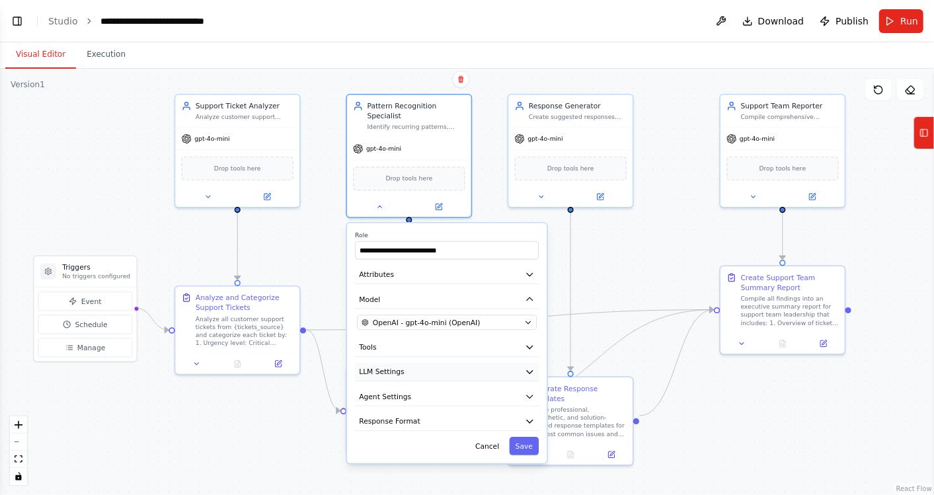
click at [529, 367] on icon "button" at bounding box center [530, 372] width 10 height 10
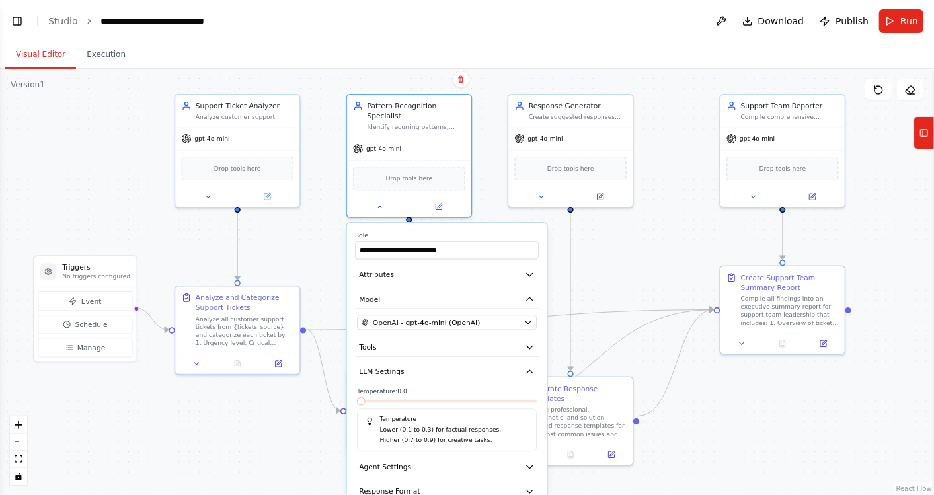
click at [357, 397] on span at bounding box center [361, 401] width 8 height 8
click at [530, 367] on icon "button" at bounding box center [530, 372] width 10 height 10
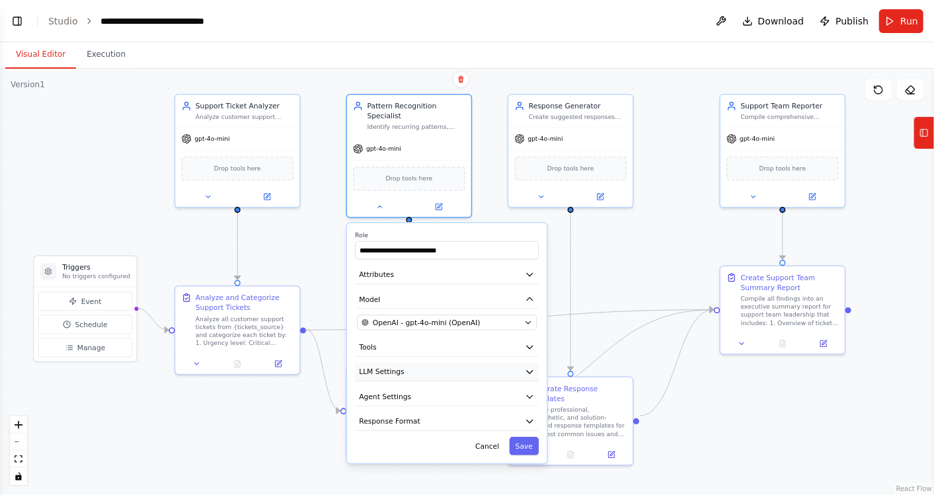
click at [530, 371] on icon "button" at bounding box center [530, 372] width 6 height 3
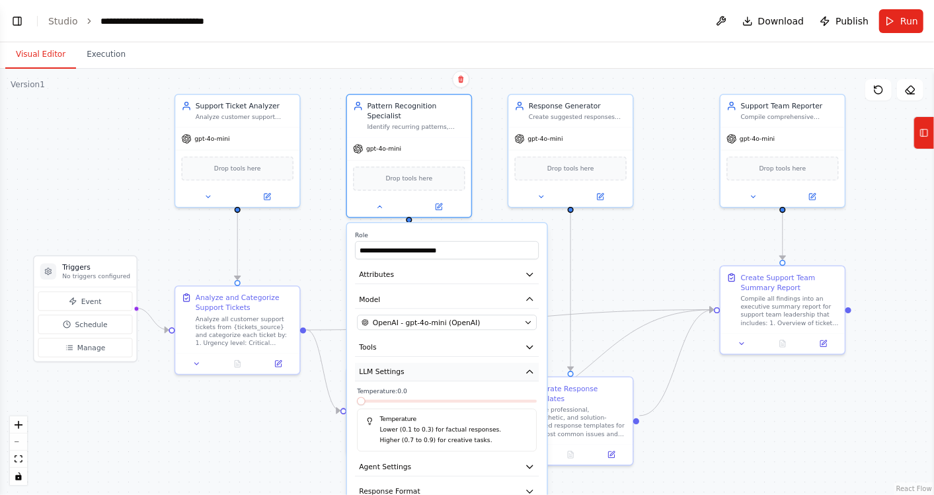
click at [530, 367] on icon "button" at bounding box center [530, 372] width 10 height 10
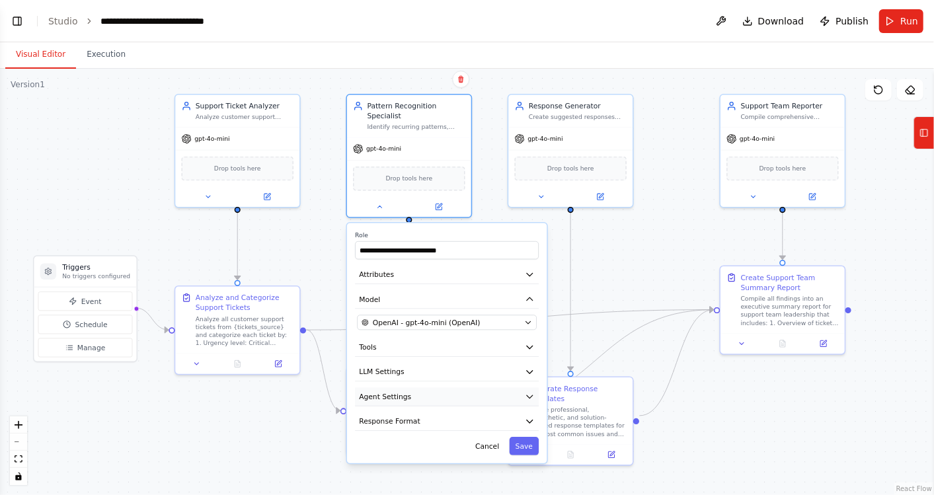
click at [529, 392] on icon "button" at bounding box center [530, 397] width 10 height 10
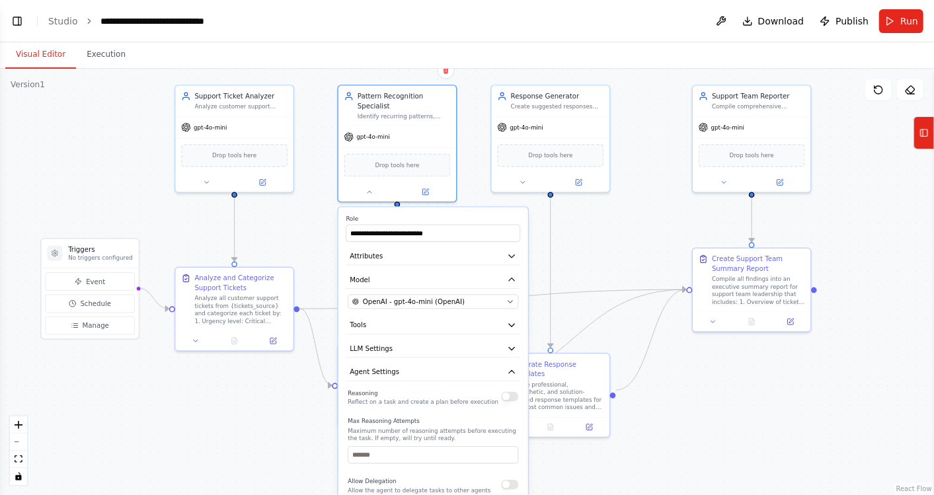
drag, startPoint x: 842, startPoint y: 421, endPoint x: 825, endPoint y: 395, distance: 31.0
click at [825, 395] on div ".deletable-edge-delete-btn { width: 20px; height: 20px; border: 0px solid #ffff…" at bounding box center [467, 282] width 934 height 426
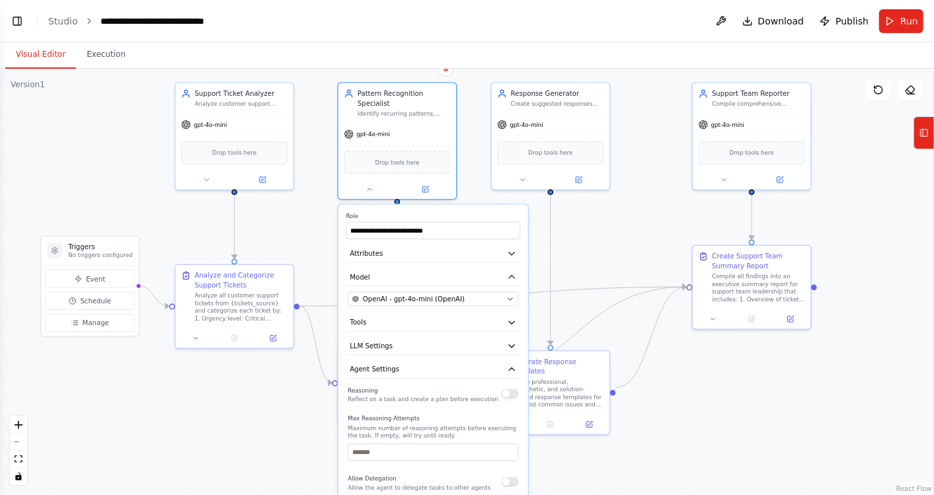
click at [825, 395] on div ".deletable-edge-delete-btn { width: 20px; height: 20px; border: 0px solid #ffff…" at bounding box center [467, 282] width 934 height 426
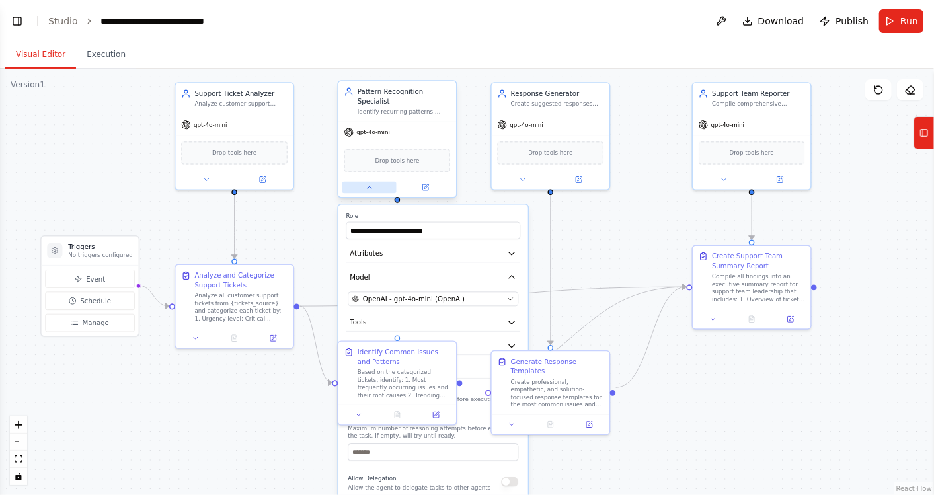
click at [367, 184] on icon at bounding box center [369, 188] width 8 height 8
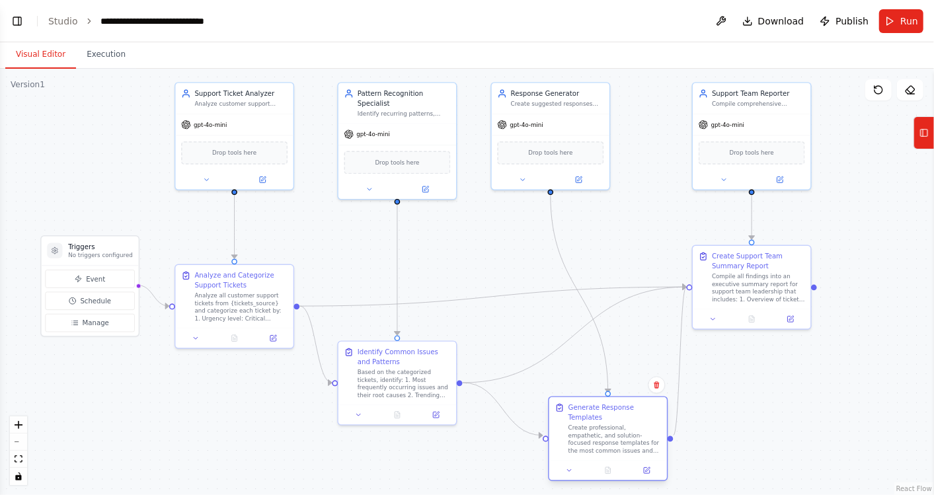
drag, startPoint x: 565, startPoint y: 361, endPoint x: 622, endPoint y: 413, distance: 77.2
click at [622, 413] on div "Generate Response Templates Create professional, empathetic, and solution-focus…" at bounding box center [614, 429] width 93 height 52
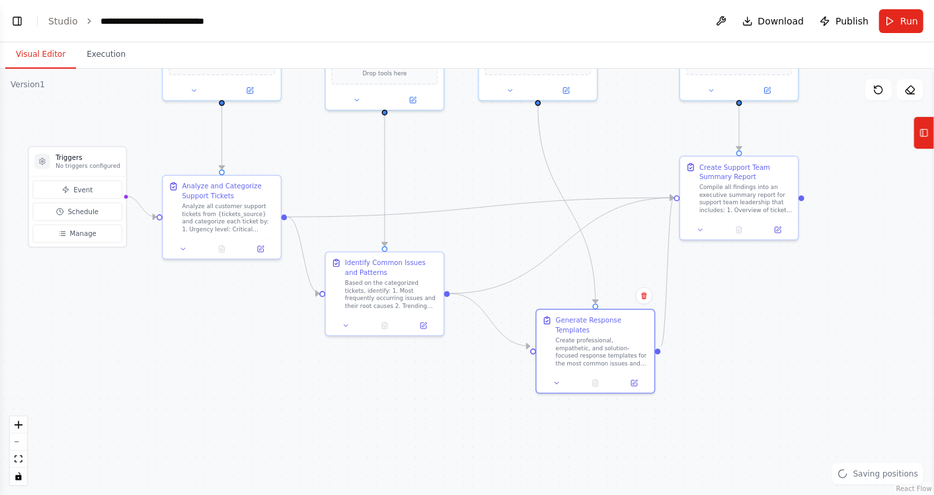
drag, startPoint x: 431, startPoint y: 262, endPoint x: 417, endPoint y: 152, distance: 110.6
click at [417, 152] on div ".deletable-edge-delete-btn { width: 20px; height: 20px; border: 0px solid #ffff…" at bounding box center [467, 282] width 934 height 426
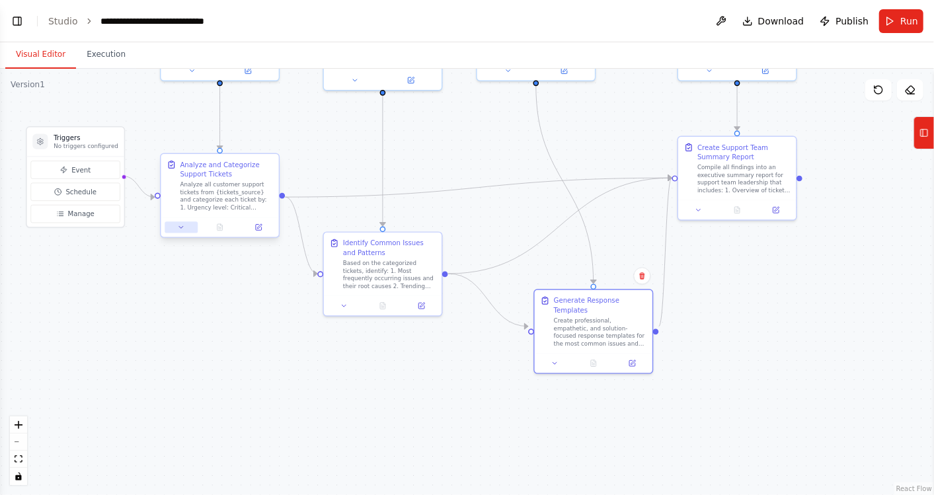
click at [179, 229] on icon at bounding box center [181, 227] width 8 height 8
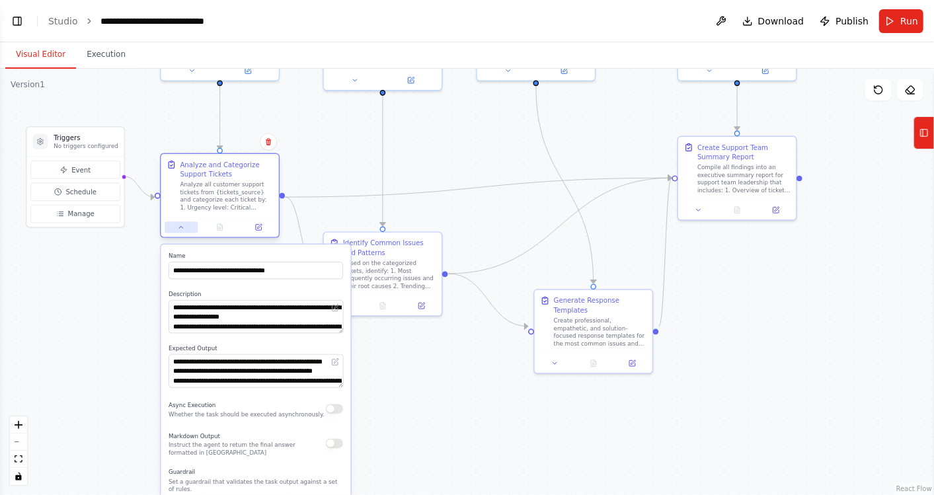
click at [179, 229] on icon at bounding box center [181, 227] width 8 height 8
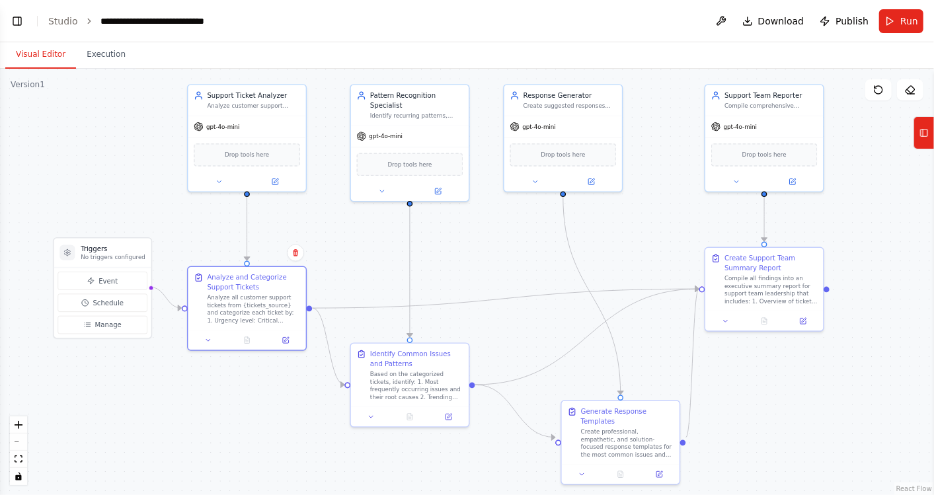
drag, startPoint x: 137, startPoint y: 104, endPoint x: 165, endPoint y: 215, distance: 114.4
click at [165, 215] on div ".deletable-edge-delete-btn { width: 20px; height: 20px; border: 0px solid #ffff…" at bounding box center [467, 282] width 934 height 426
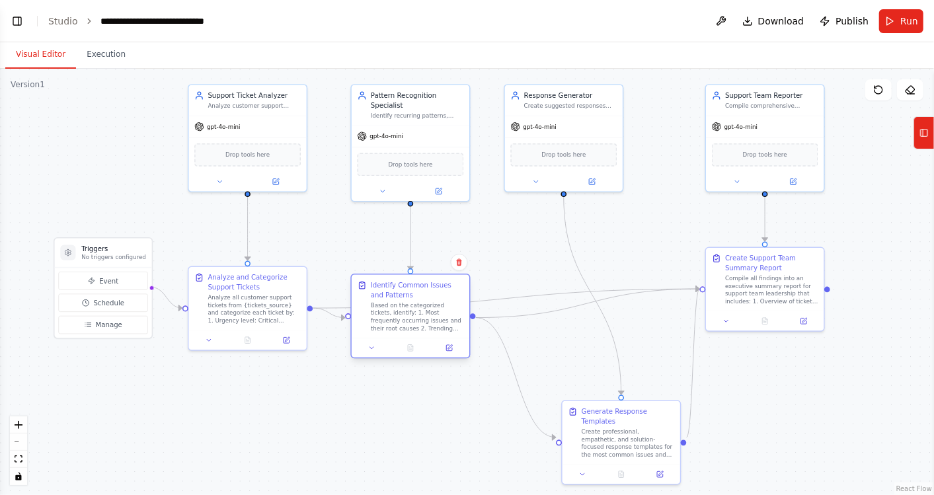
drag, startPoint x: 457, startPoint y: 365, endPoint x: 457, endPoint y: 295, distance: 70.7
click at [457, 295] on div "Identify Common Issues and Patterns Based on the categorized tickets, identify:…" at bounding box center [417, 306] width 93 height 52
drag, startPoint x: 809, startPoint y: 256, endPoint x: 829, endPoint y: 194, distance: 64.6
drag, startPoint x: 829, startPoint y: 194, endPoint x: 864, endPoint y: 192, distance: 35.1
click at [864, 192] on div ".deletable-edge-delete-btn { width: 20px; height: 20px; border: 0px solid #ffff…" at bounding box center [467, 282] width 934 height 426
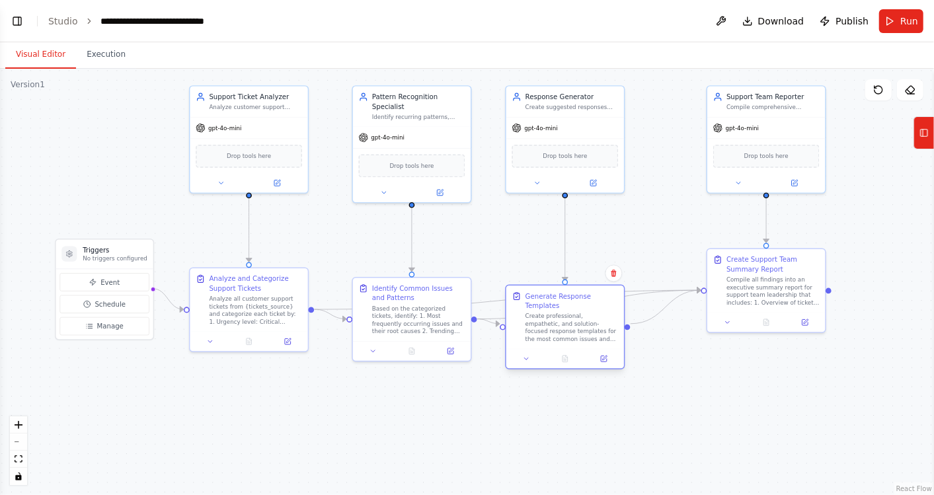
drag, startPoint x: 657, startPoint y: 412, endPoint x: 592, endPoint y: 294, distance: 134.3
click at [592, 294] on div "Generate Response Templates" at bounding box center [571, 300] width 93 height 19
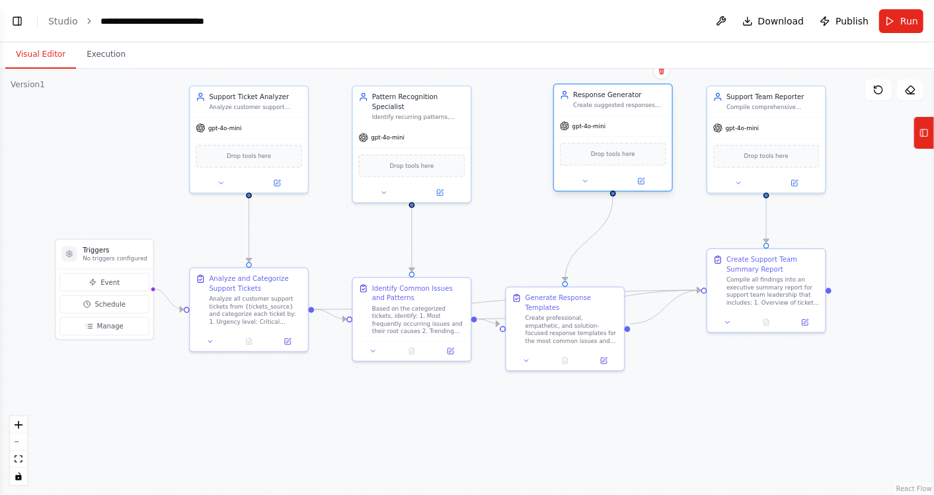
drag, startPoint x: 572, startPoint y: 111, endPoint x: 624, endPoint y: 109, distance: 52.2
click at [624, 109] on div "Response Generator Create suggested responses and solutions for frequently aske…" at bounding box center [613, 100] width 118 height 30
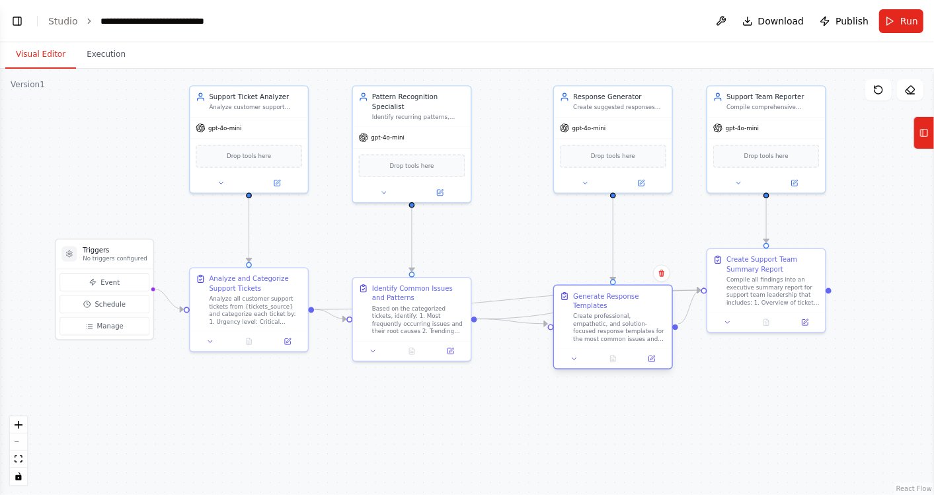
drag, startPoint x: 609, startPoint y: 303, endPoint x: 657, endPoint y: 303, distance: 47.6
click at [657, 313] on div "Create professional, empathetic, and solution-focused response templates for th…" at bounding box center [619, 328] width 93 height 30
click at [889, 91] on button at bounding box center [878, 89] width 26 height 21
click at [913, 91] on icon at bounding box center [909, 90] width 9 height 8
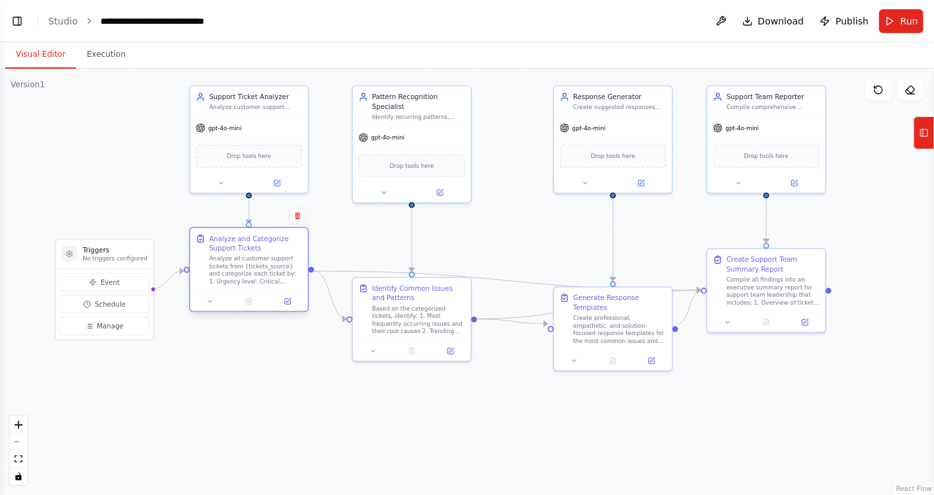
drag, startPoint x: 299, startPoint y: 291, endPoint x: 294, endPoint y: 250, distance: 41.2
click at [294, 250] on div "Analyze and Categorize Support Tickets Analyze all customer support tickets fro…" at bounding box center [255, 260] width 93 height 52
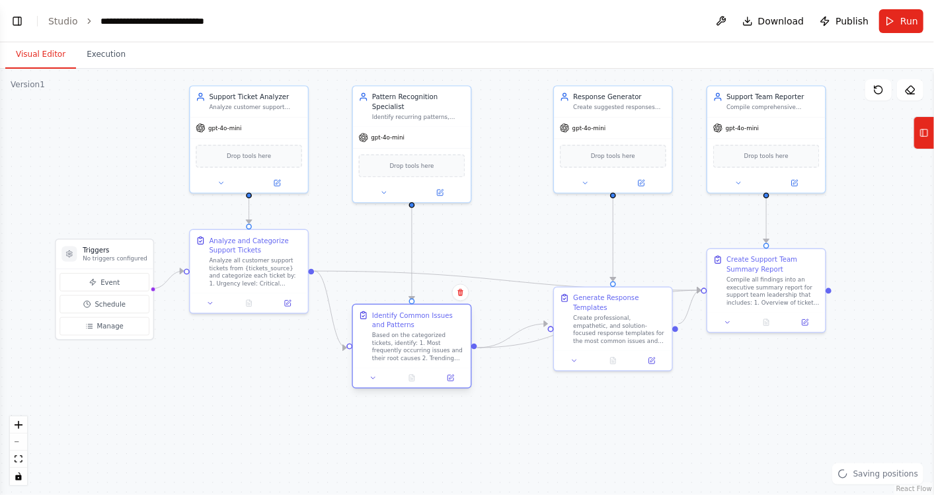
drag, startPoint x: 434, startPoint y: 301, endPoint x: 430, endPoint y: 340, distance: 39.2
click at [430, 340] on div "Identify Common Issues and Patterns Based on the categorized tickets, identify:…" at bounding box center [418, 337] width 93 height 52
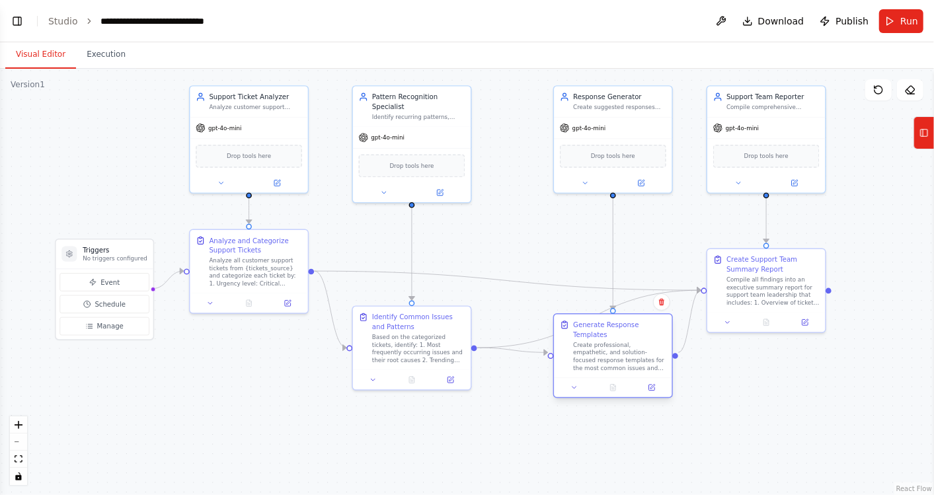
drag, startPoint x: 646, startPoint y: 302, endPoint x: 644, endPoint y: 332, distance: 30.4
click at [644, 341] on div "Create professional, empathetic, and solution-focused response templates for th…" at bounding box center [619, 356] width 93 height 30
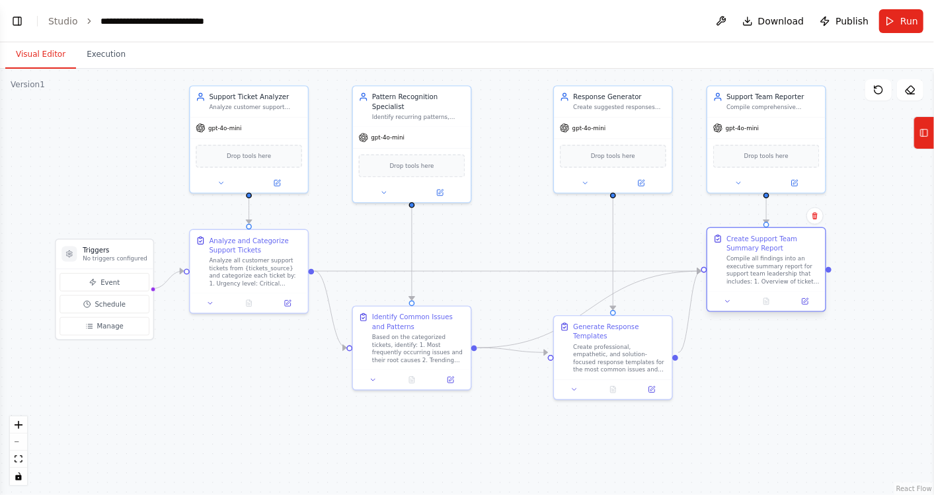
drag, startPoint x: 786, startPoint y: 268, endPoint x: 786, endPoint y: 249, distance: 18.5
click at [786, 249] on div "Create Support Team Summary Report" at bounding box center [772, 243] width 93 height 19
click at [798, 13] on button "Download" at bounding box center [773, 21] width 73 height 24
click at [793, 414] on div ".deletable-edge-delete-btn { width: 20px; height: 20px; border: 0px solid #ffff…" at bounding box center [467, 282] width 934 height 426
